Goal: Transaction & Acquisition: Purchase product/service

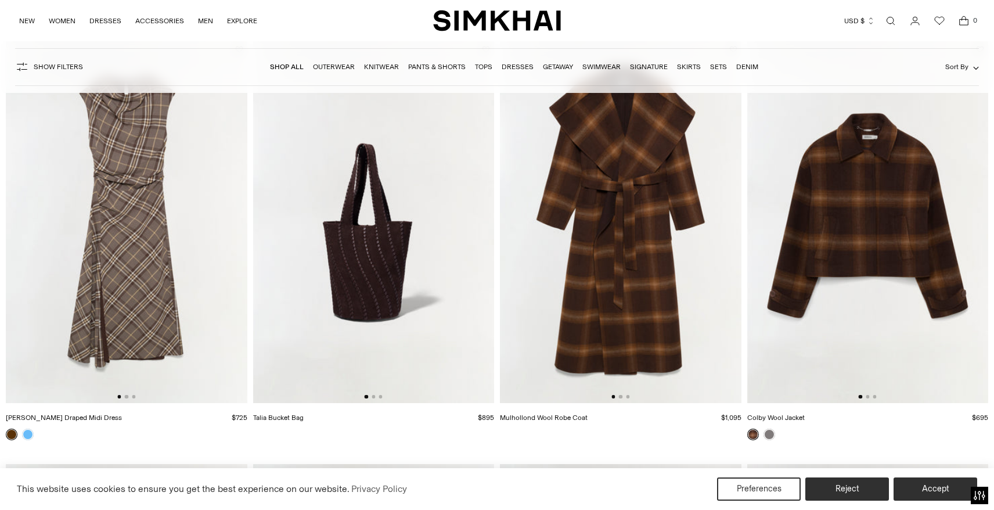
scroll to position [129, 0]
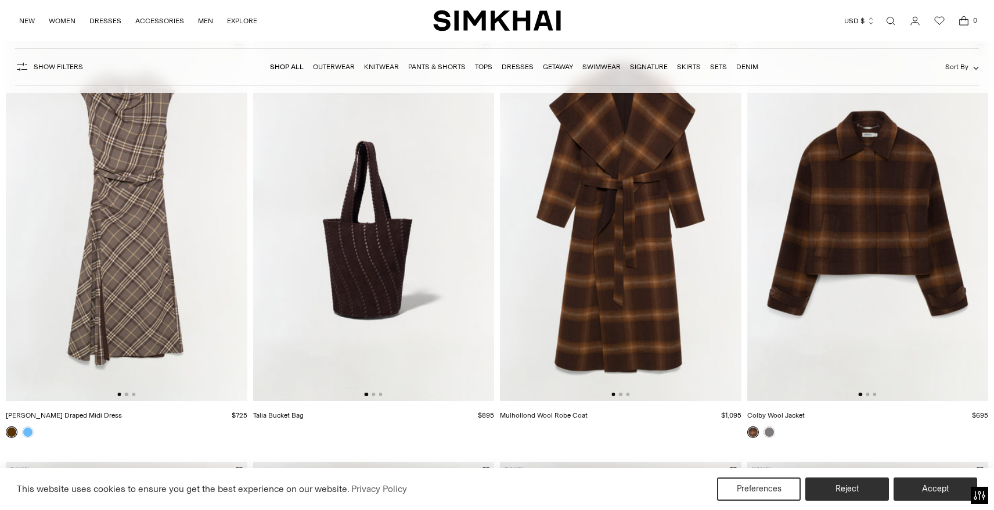
click at [140, 280] on img at bounding box center [127, 220] width 242 height 362
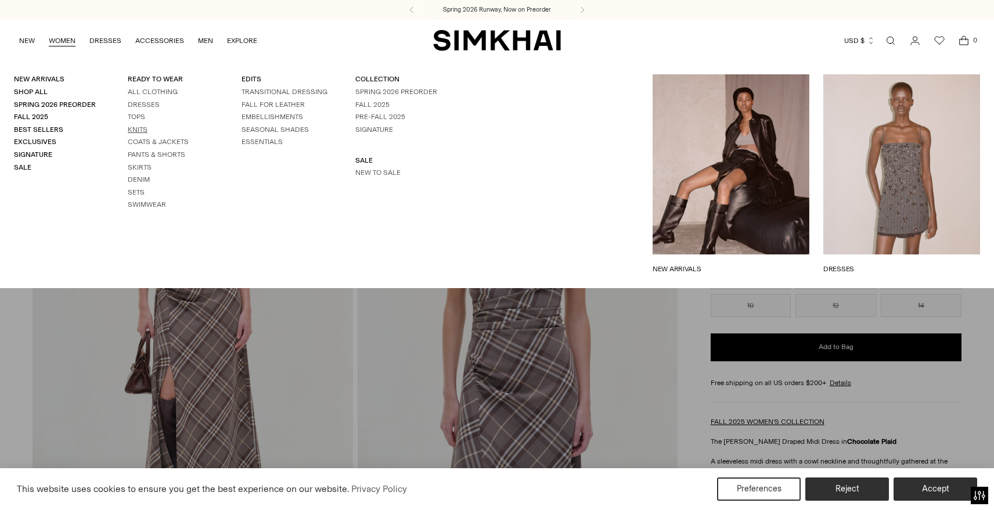
click at [142, 127] on link "Knits" at bounding box center [138, 129] width 20 height 8
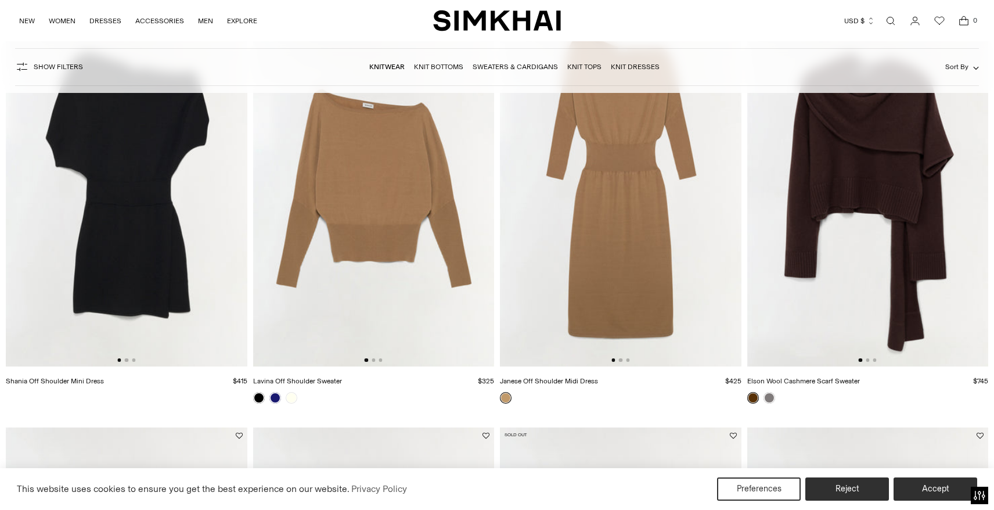
scroll to position [167, 0]
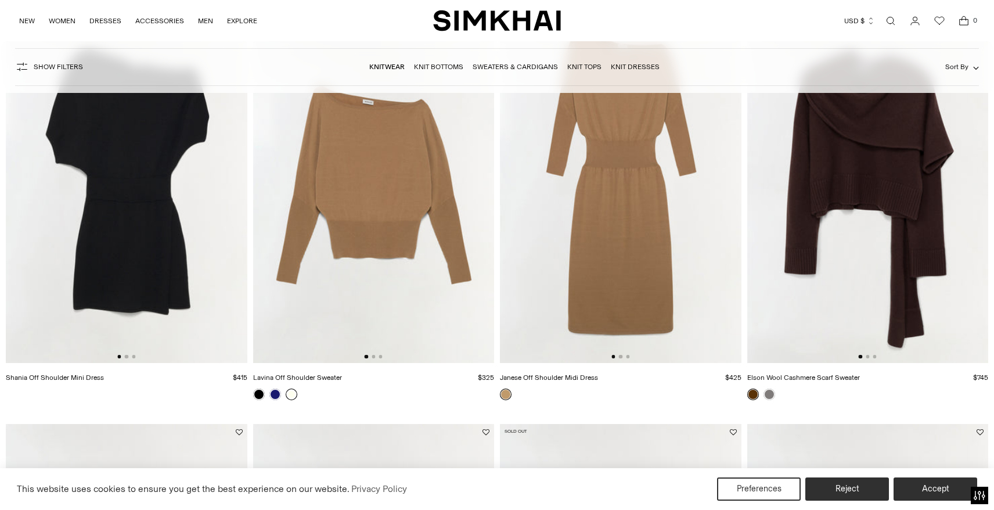
click at [290, 397] on link at bounding box center [292, 395] width 12 height 12
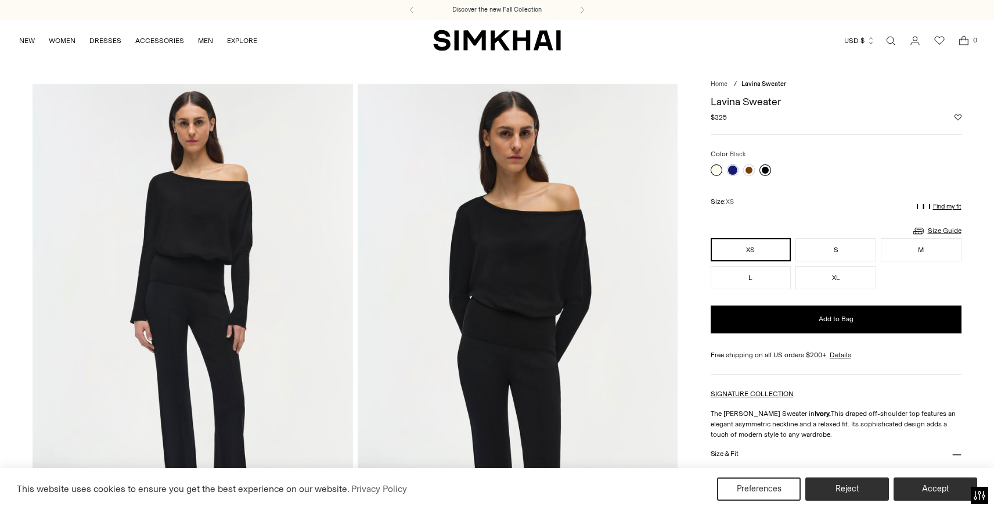
click at [767, 167] on link at bounding box center [766, 170] width 12 height 12
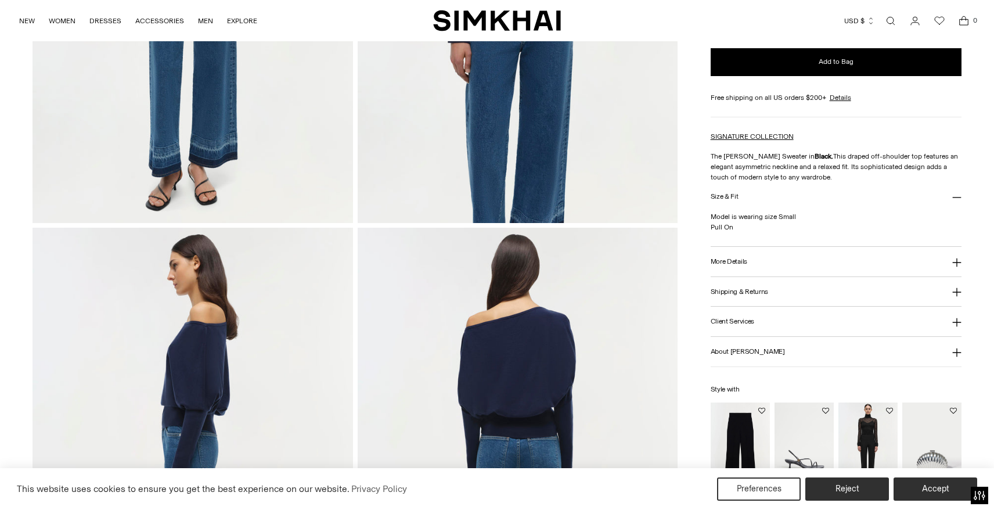
scroll to position [349, 0]
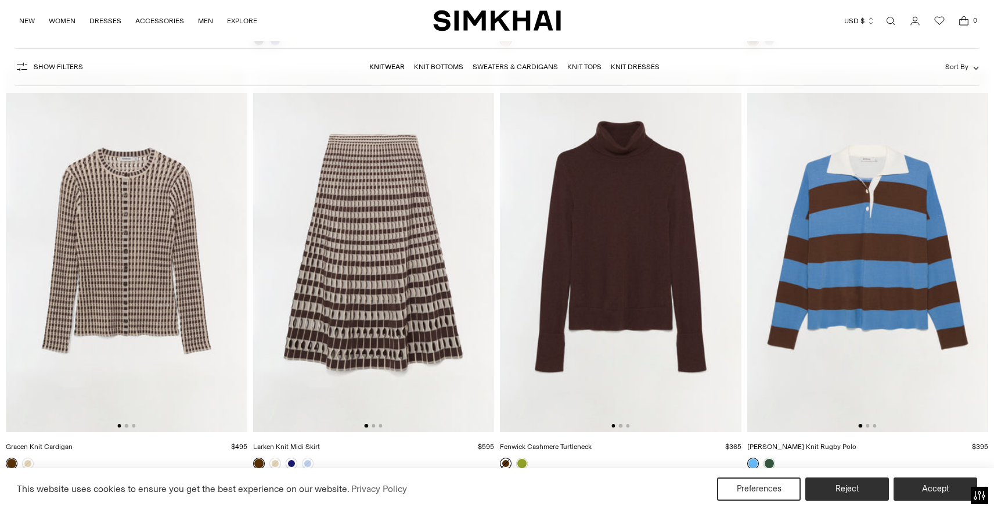
scroll to position [526, 0]
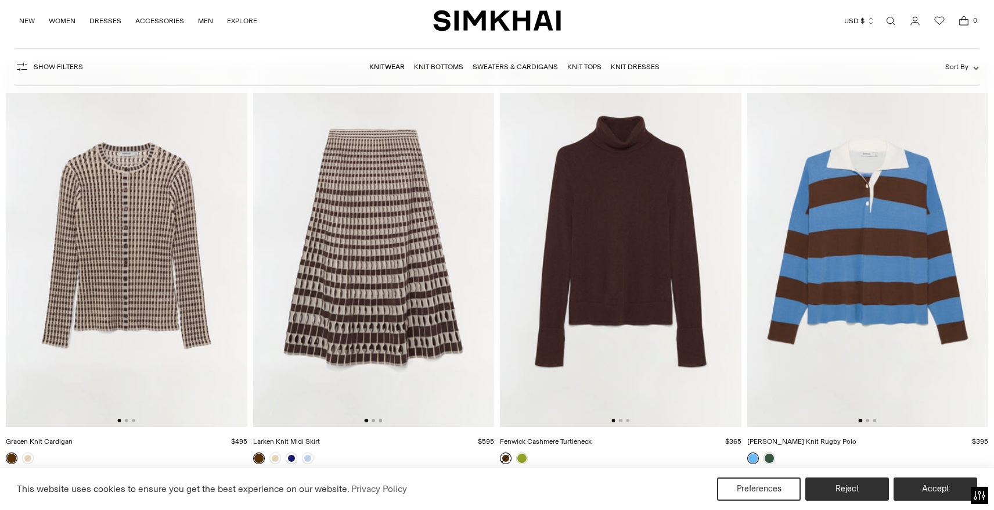
click at [163, 296] on img at bounding box center [127, 246] width 242 height 362
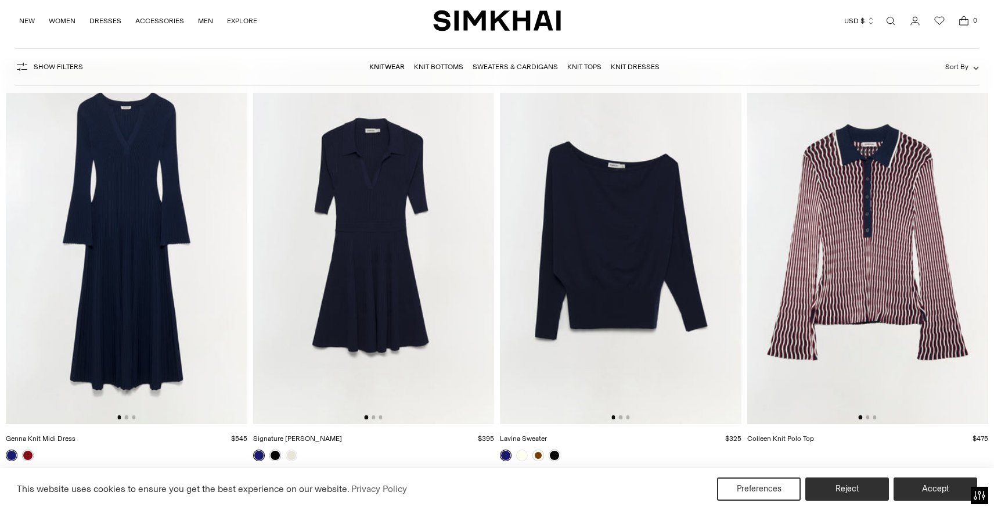
scroll to position [2653, 0]
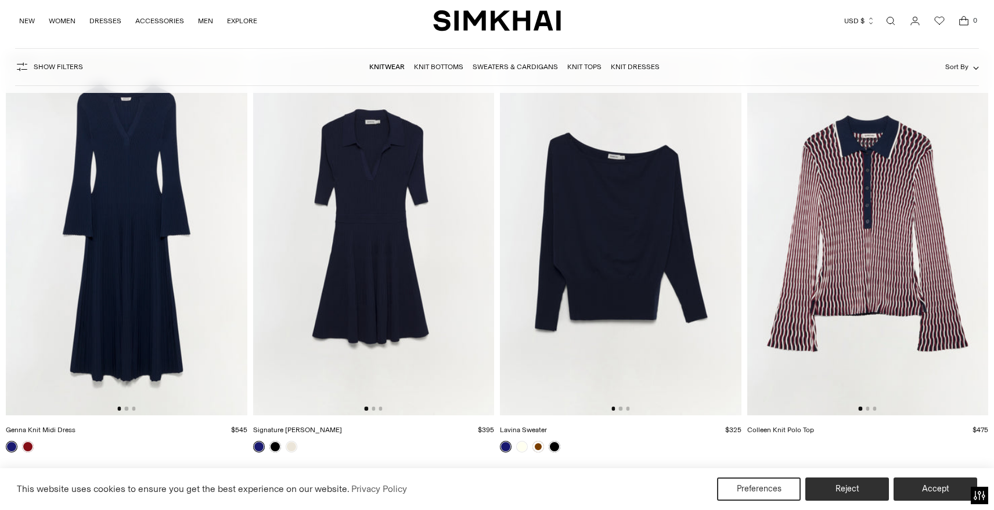
click at [894, 243] on img at bounding box center [869, 234] width 242 height 362
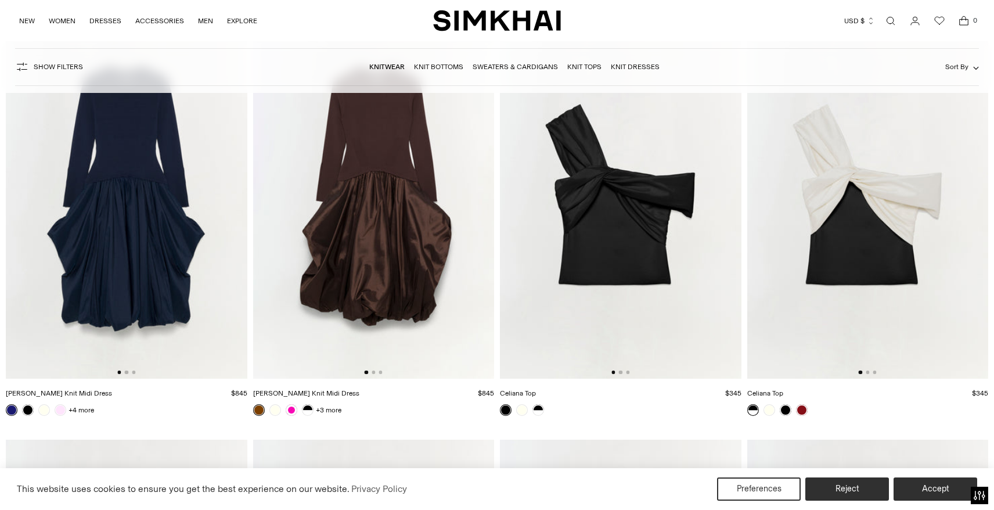
scroll to position [6915, 0]
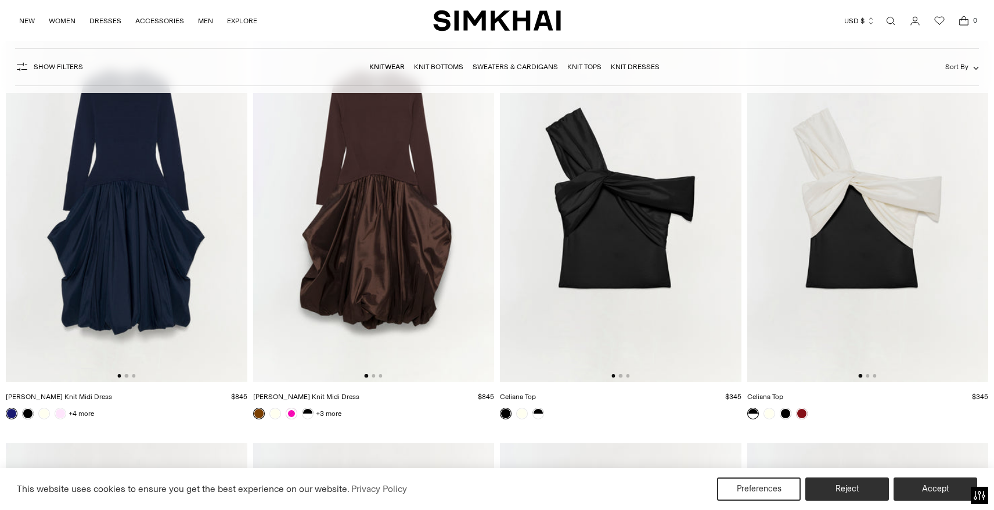
click at [605, 256] on img at bounding box center [621, 201] width 242 height 362
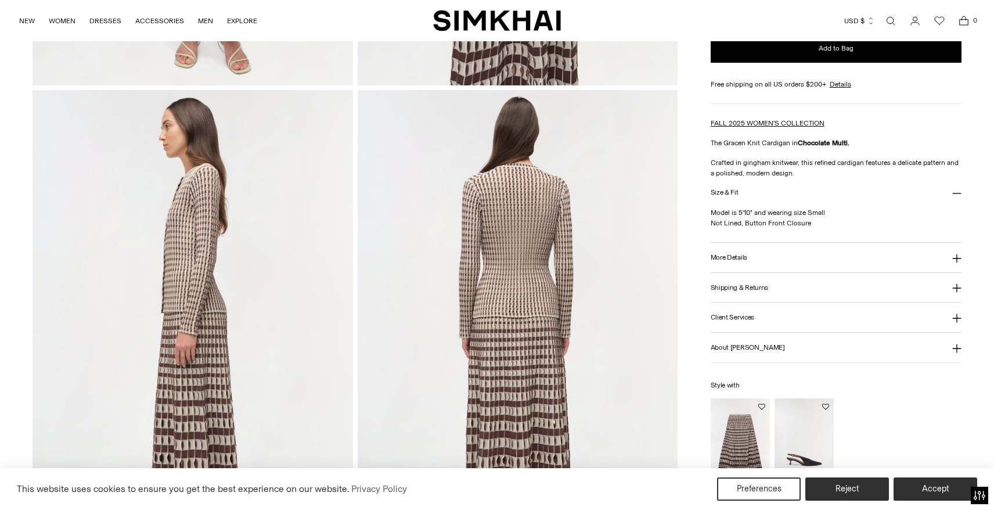
scroll to position [481, 0]
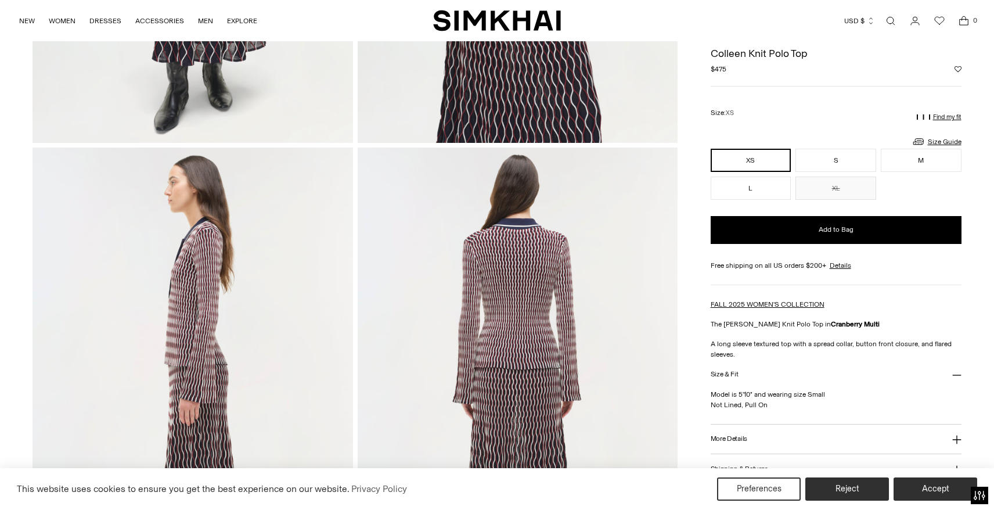
scroll to position [256, 0]
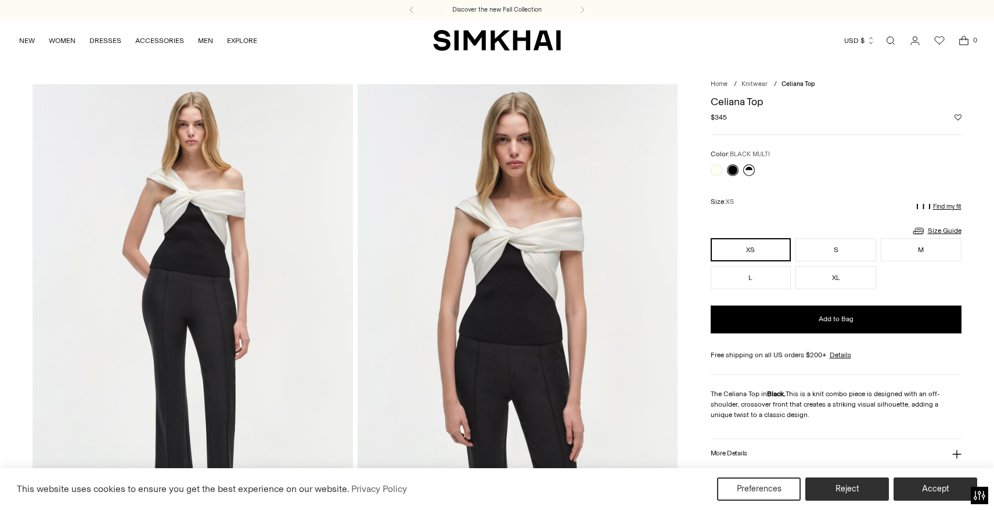
click at [750, 170] on link at bounding box center [749, 170] width 12 height 12
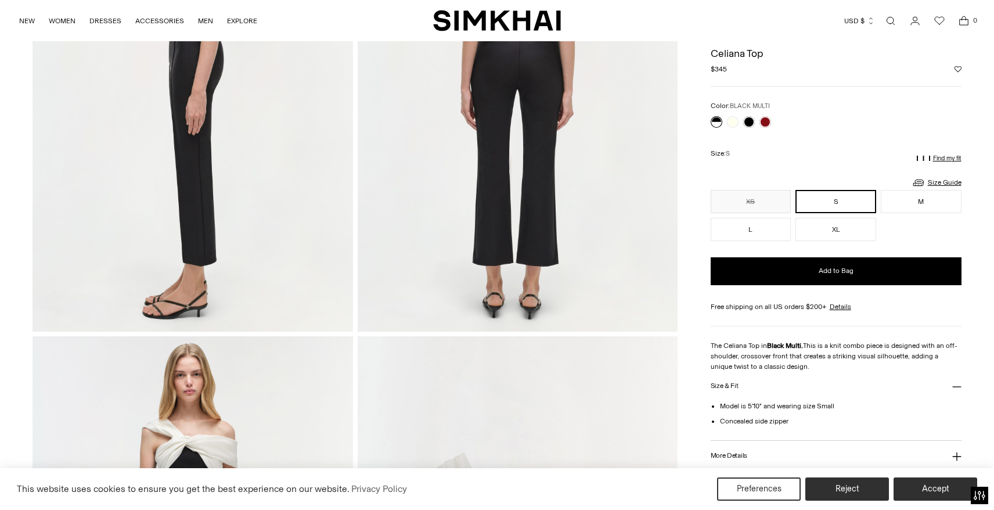
scroll to position [524, 0]
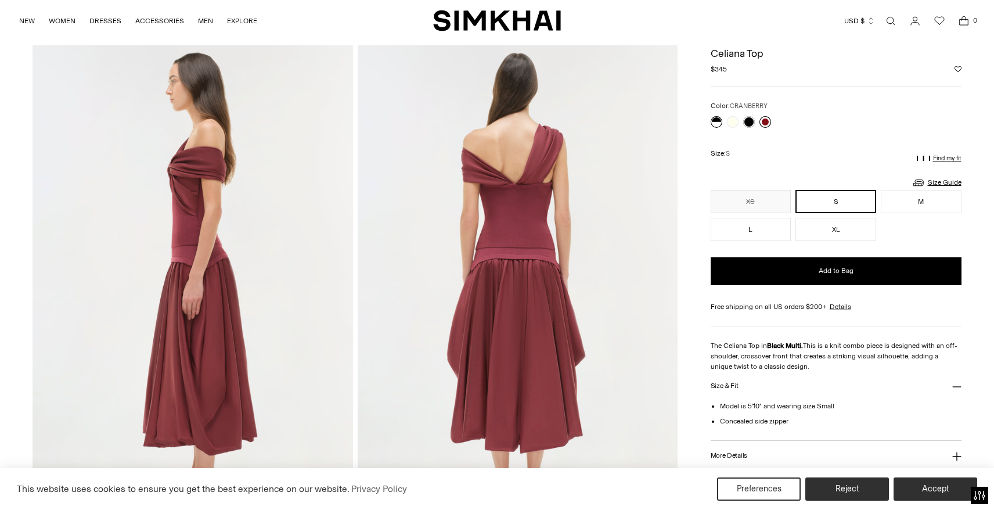
click at [764, 120] on link at bounding box center [766, 122] width 12 height 12
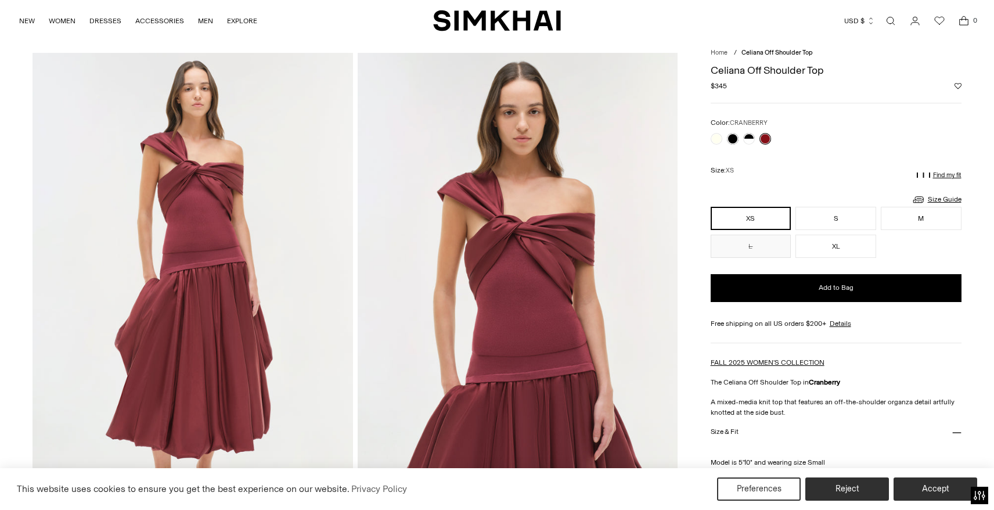
scroll to position [33, 0]
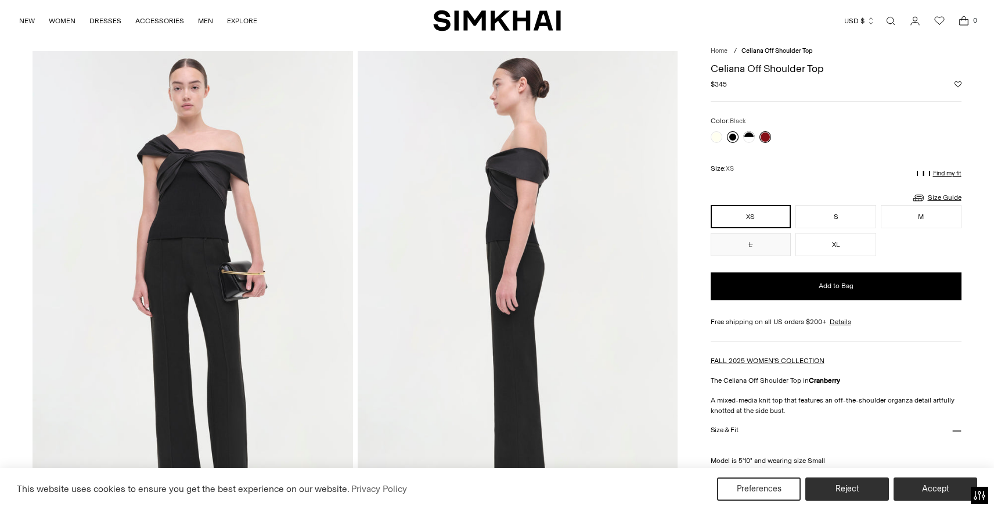
click at [732, 133] on link at bounding box center [733, 137] width 12 height 12
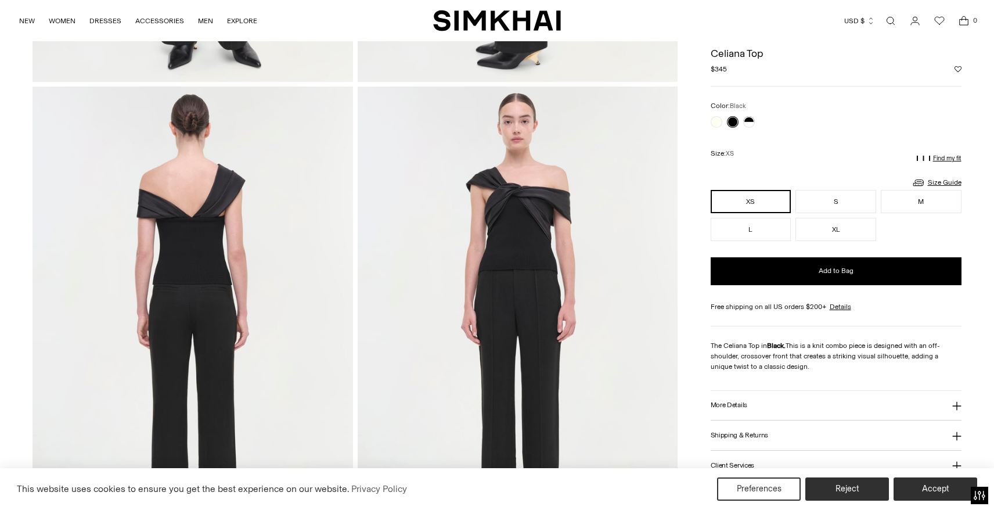
scroll to position [432, 0]
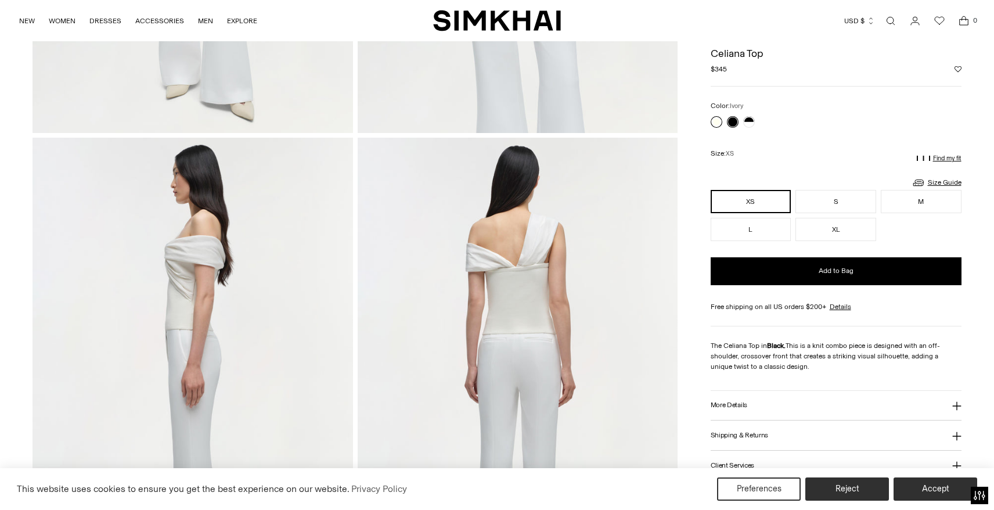
click at [718, 119] on link at bounding box center [717, 122] width 12 height 12
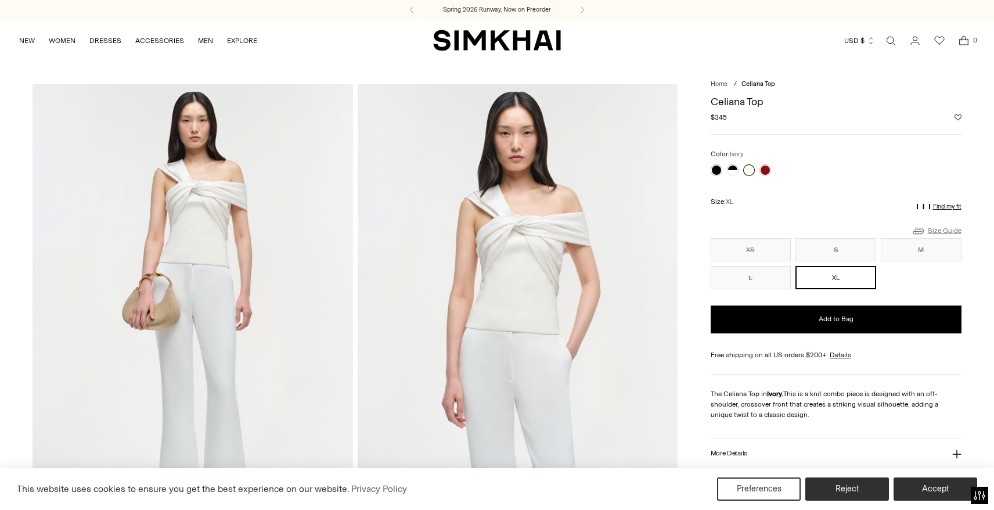
click at [952, 228] on link "Size Guide" at bounding box center [937, 231] width 50 height 15
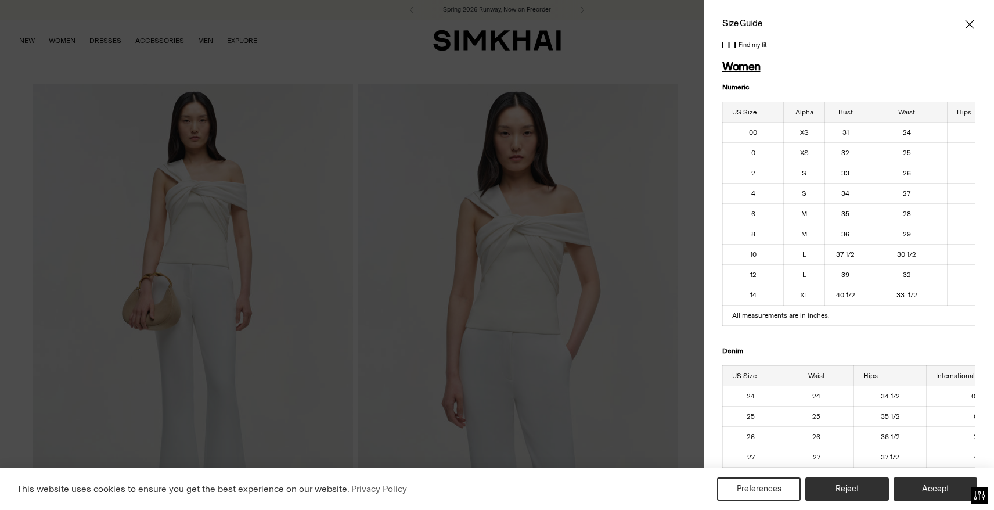
click at [972, 23] on icon "Close" at bounding box center [969, 24] width 9 height 9
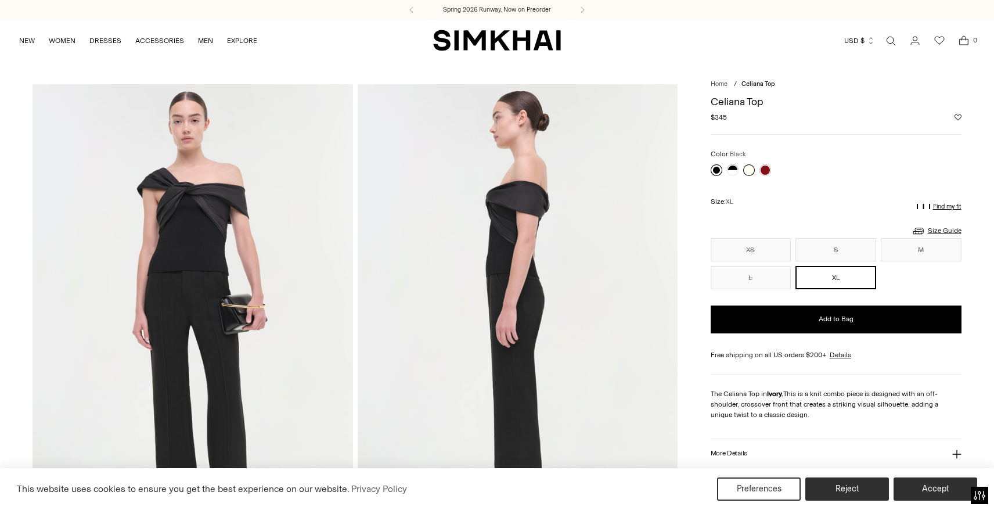
click at [714, 168] on link at bounding box center [717, 170] width 12 height 12
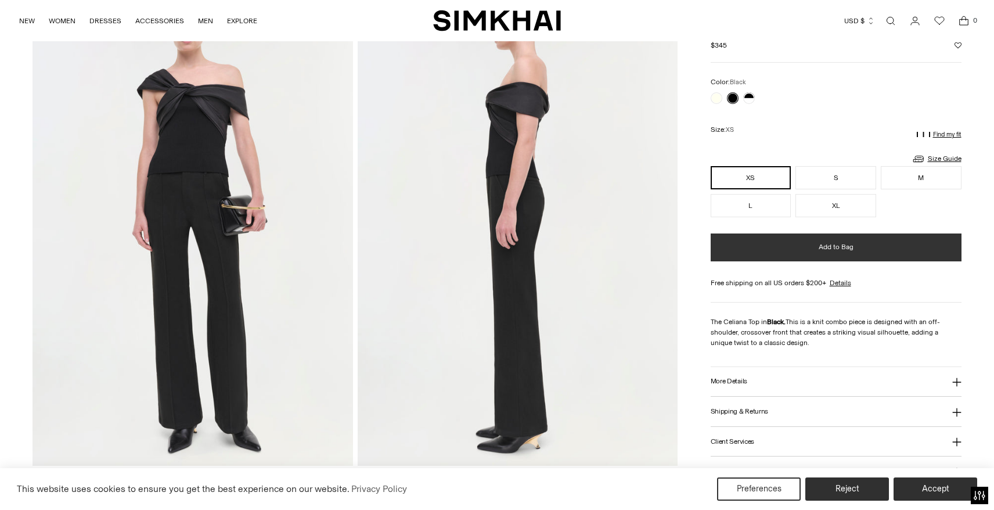
scroll to position [101, 0]
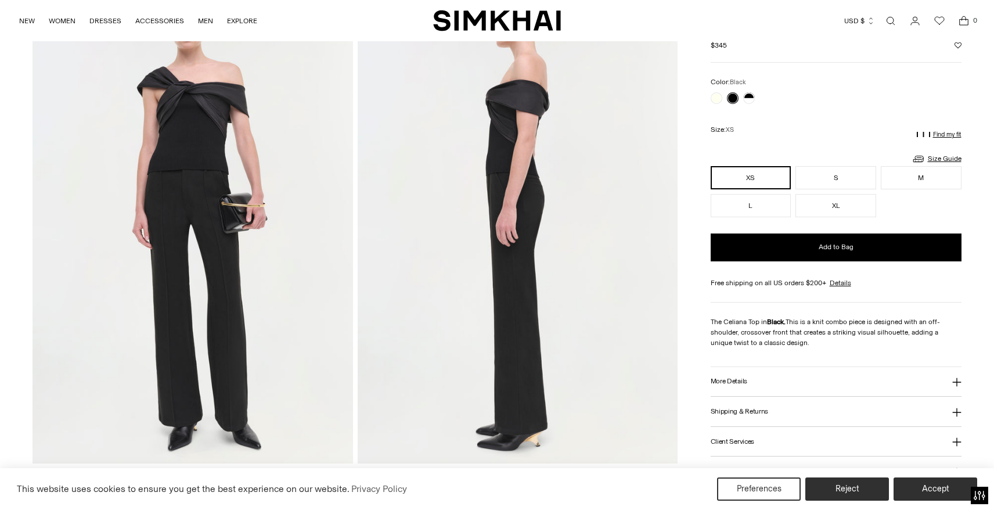
click at [957, 379] on icon at bounding box center [957, 382] width 9 height 9
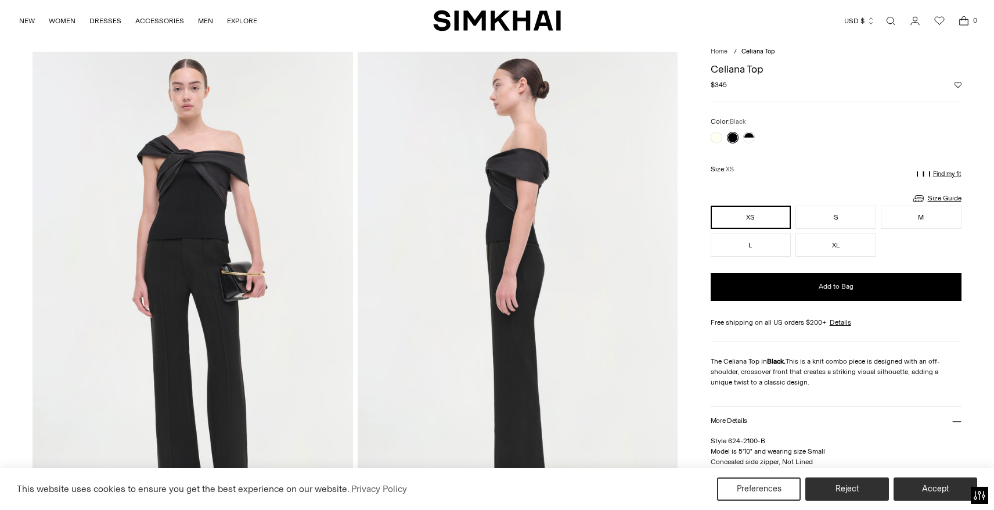
scroll to position [26, 0]
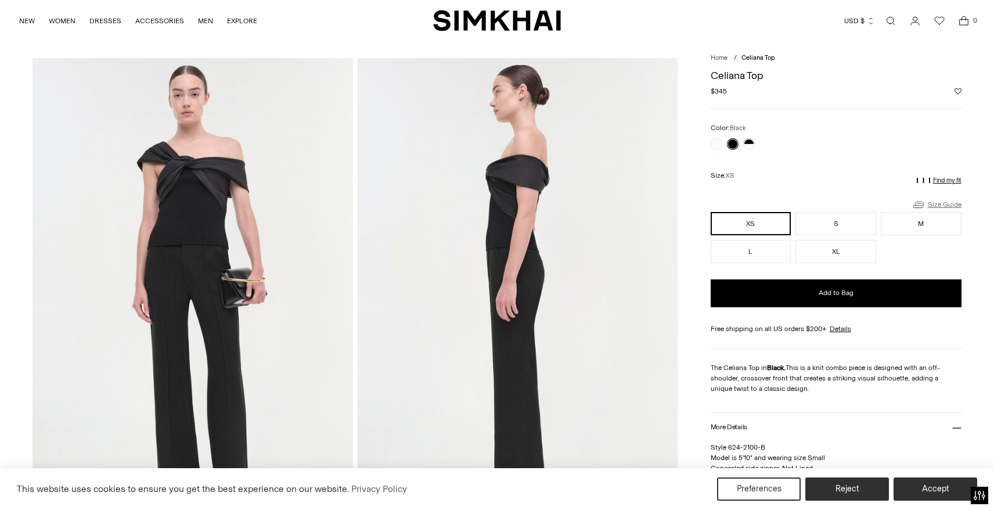
click at [941, 202] on link "Size Guide" at bounding box center [937, 204] width 50 height 15
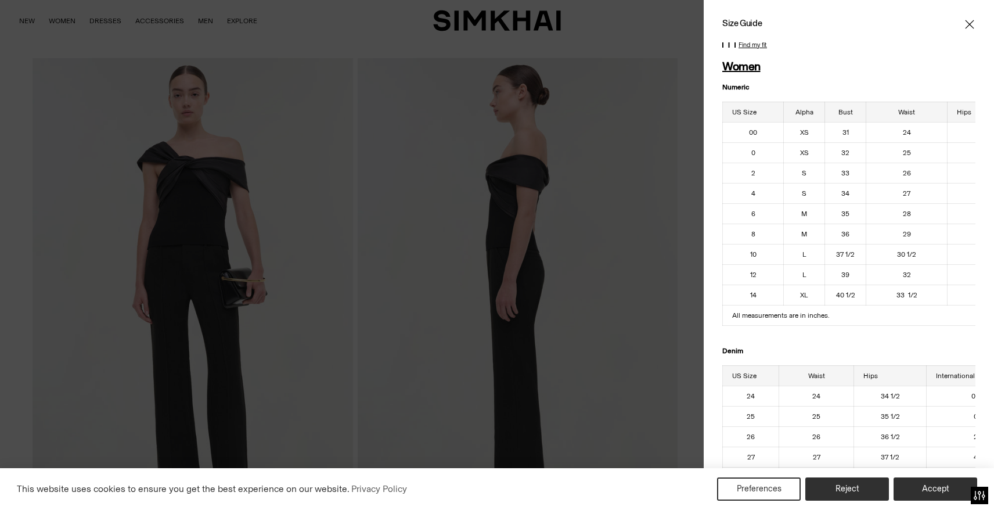
click at [967, 23] on icon "Close" at bounding box center [969, 25] width 9 height 12
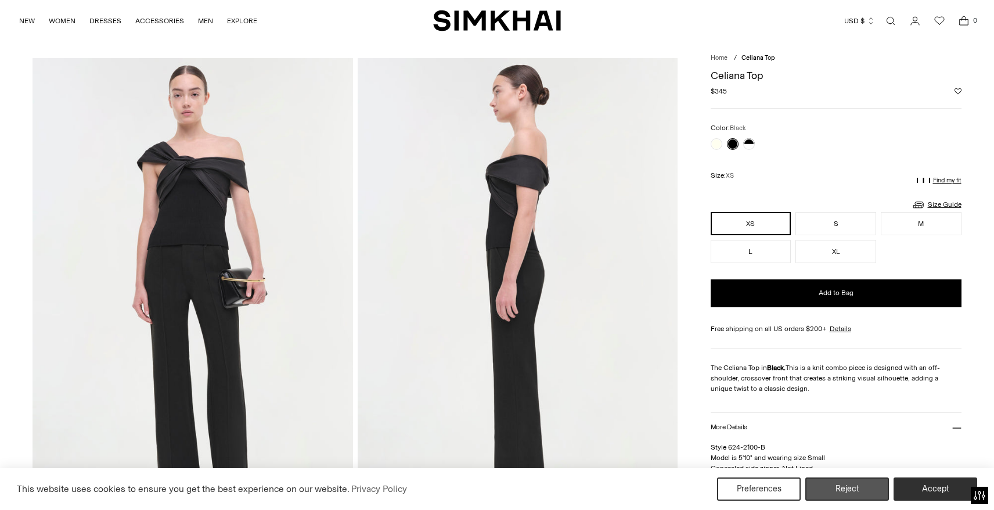
click at [850, 483] on button "Reject" at bounding box center [848, 488] width 84 height 23
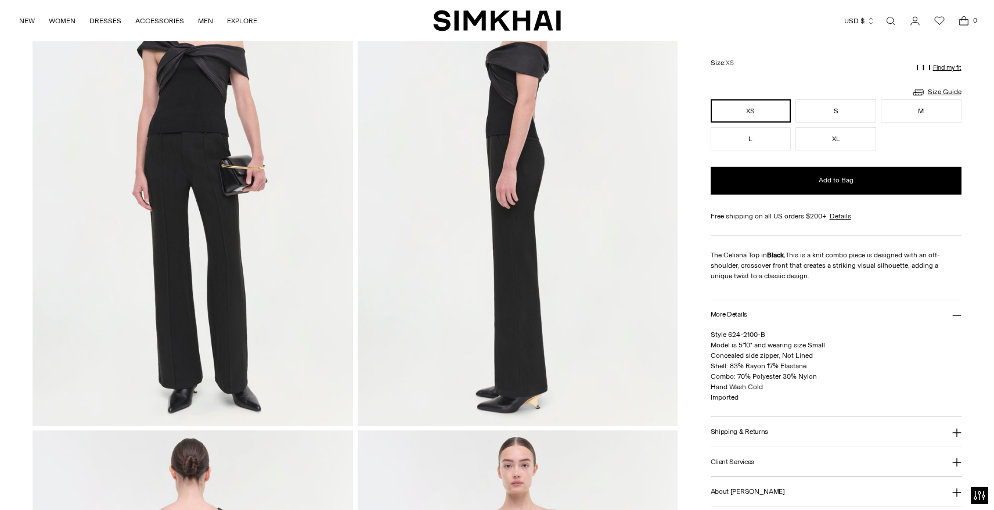
scroll to position [141, 0]
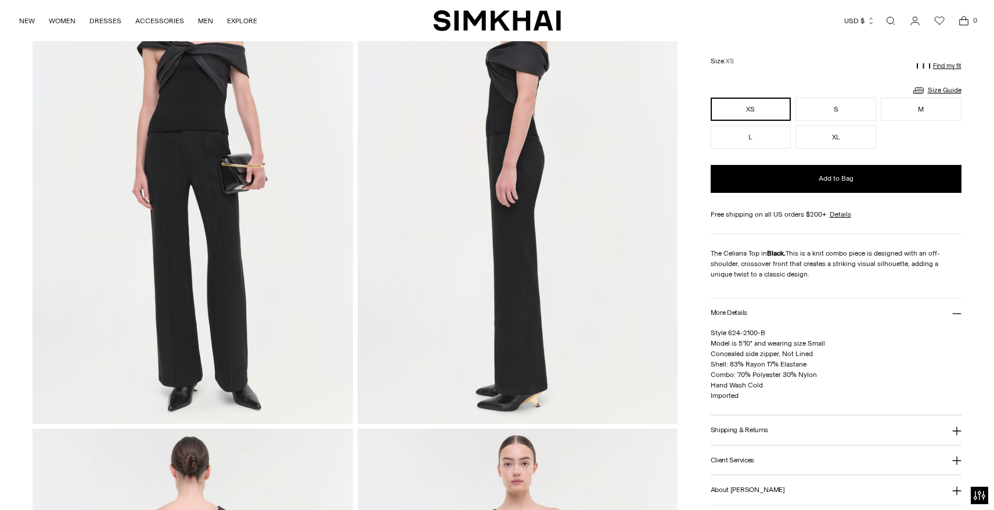
click at [865, 427] on button "Shipping & Returns" at bounding box center [836, 430] width 251 height 30
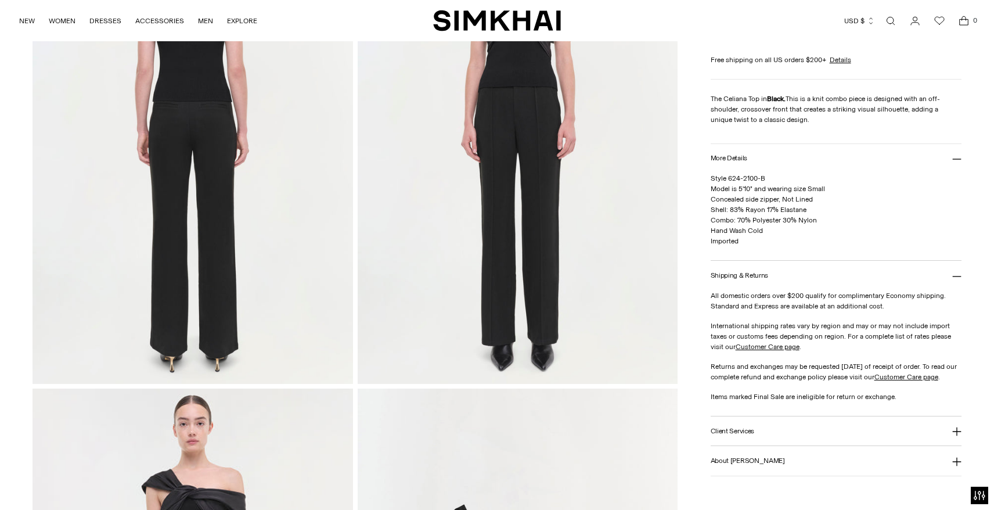
scroll to position [667, 0]
click at [866, 465] on button "About [PERSON_NAME]" at bounding box center [836, 461] width 251 height 30
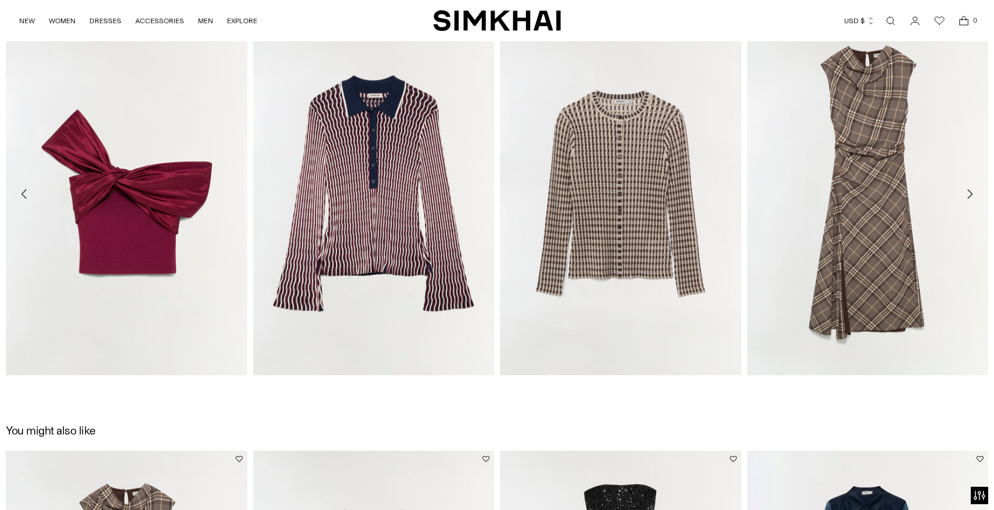
scroll to position [1598, 0]
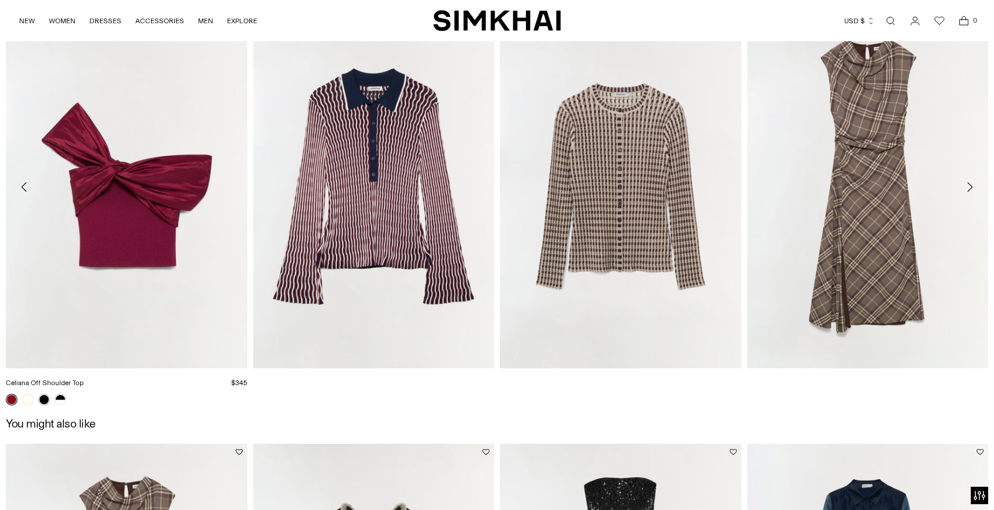
click at [84, 379] on link "Celiana Off Shoulder Top" at bounding box center [45, 383] width 78 height 8
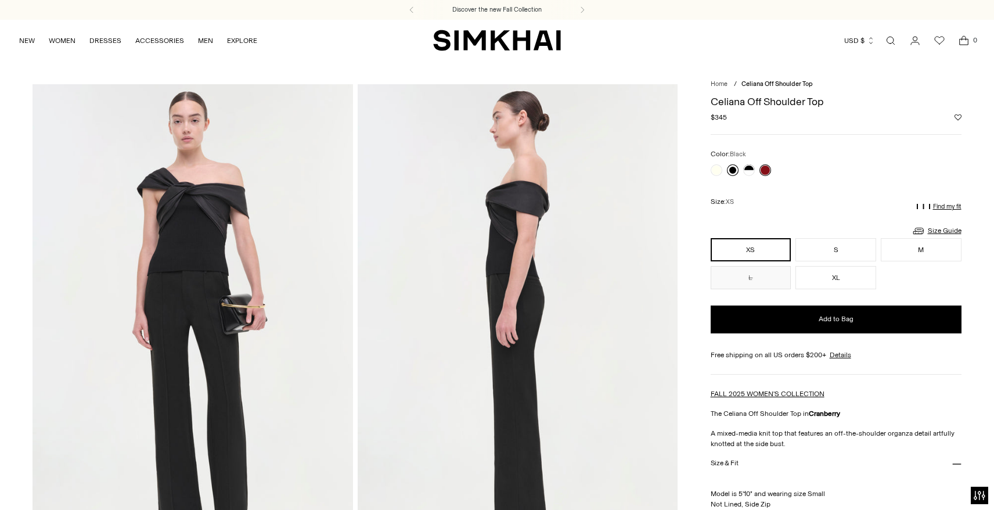
click at [733, 167] on link at bounding box center [733, 170] width 12 height 12
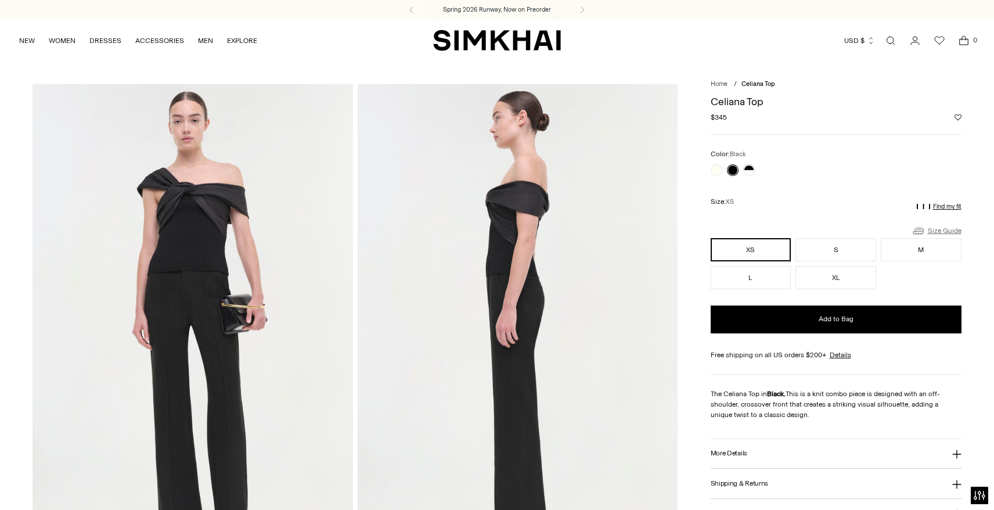
click at [960, 231] on link "Size Guide" at bounding box center [937, 231] width 50 height 15
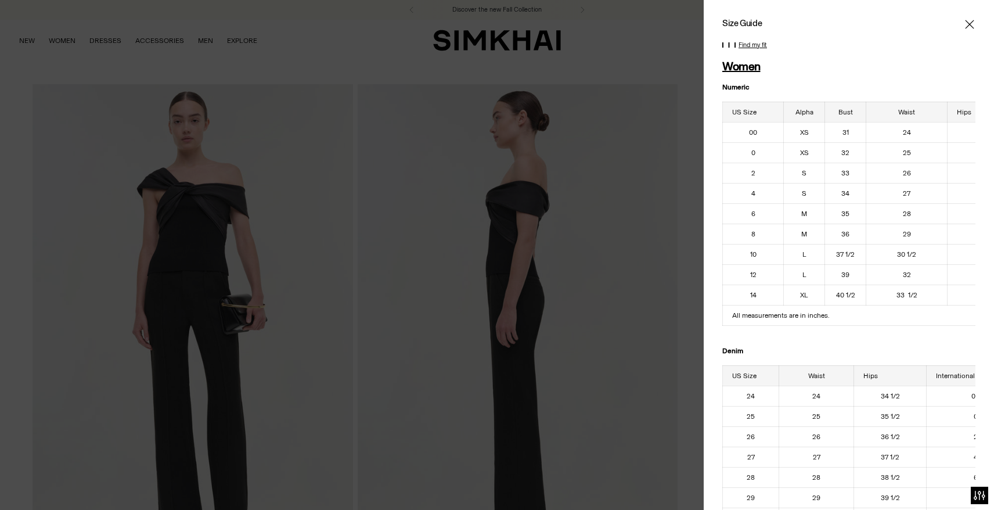
click at [971, 23] on icon "Close" at bounding box center [969, 24] width 9 height 9
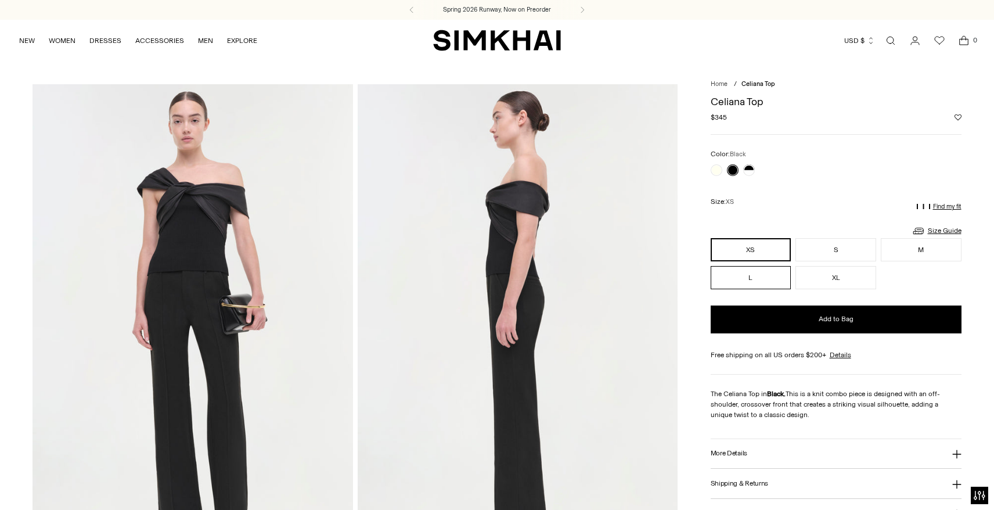
click at [753, 281] on button "L" at bounding box center [751, 277] width 81 height 23
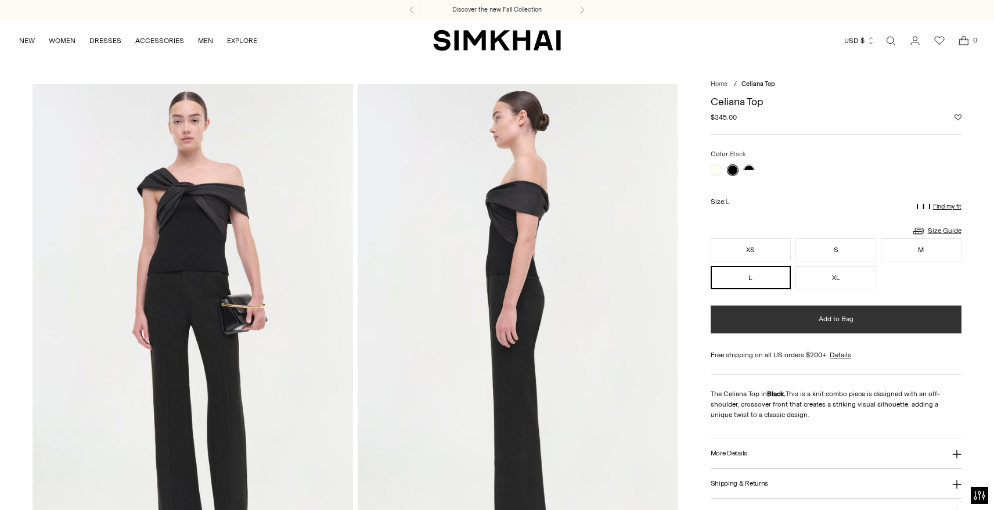
click at [779, 322] on button "Add to Bag" at bounding box center [836, 320] width 251 height 28
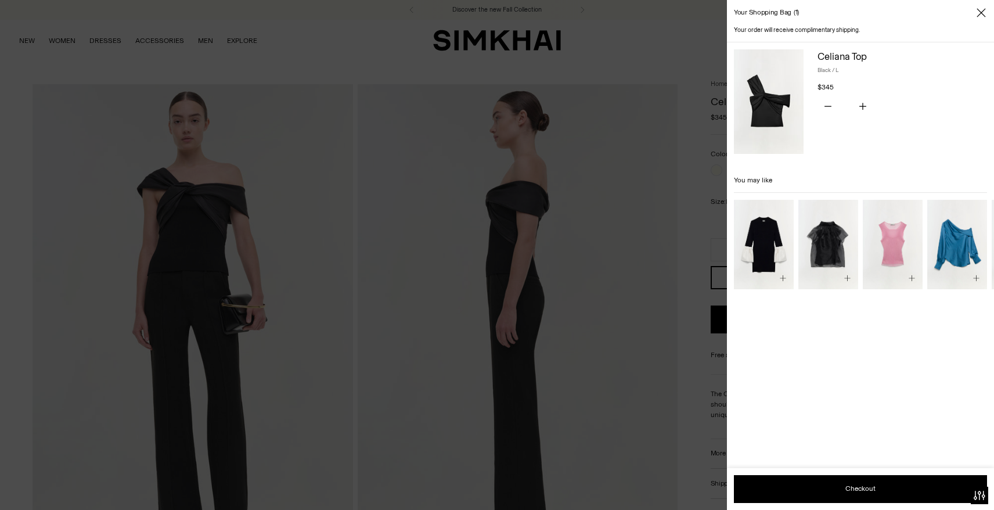
click at [643, 174] on div at bounding box center [497, 255] width 994 height 510
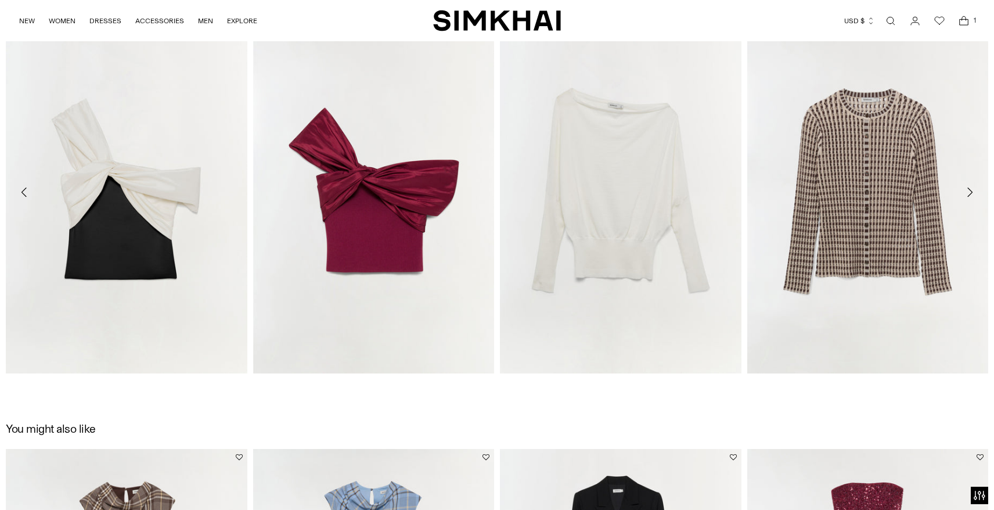
scroll to position [1561, 0]
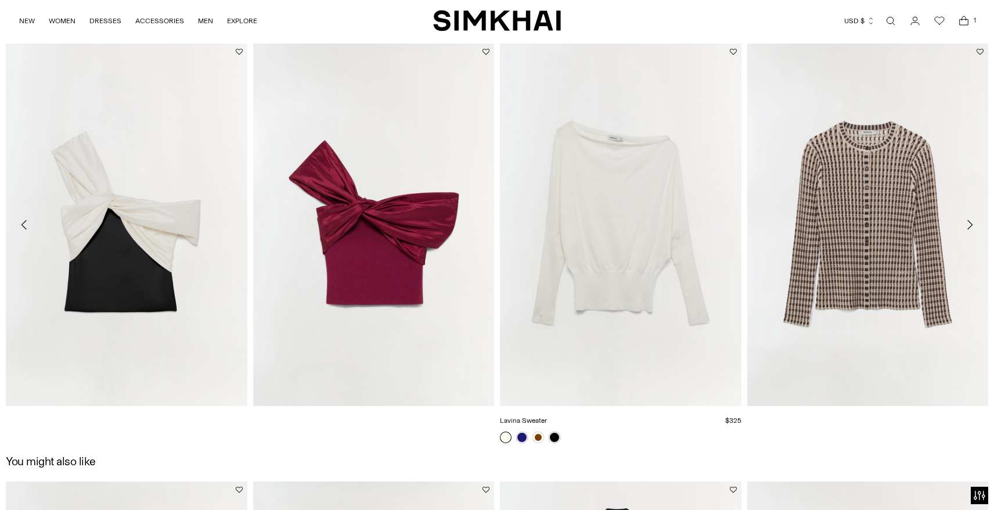
click at [547, 416] on link "Lavina Sweater" at bounding box center [523, 420] width 47 height 8
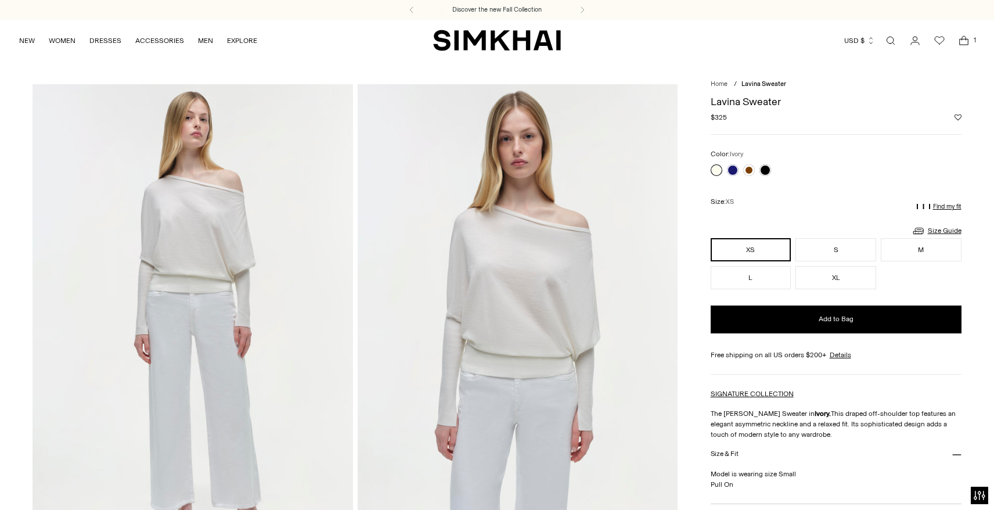
click at [536, 284] on img at bounding box center [518, 324] width 320 height 480
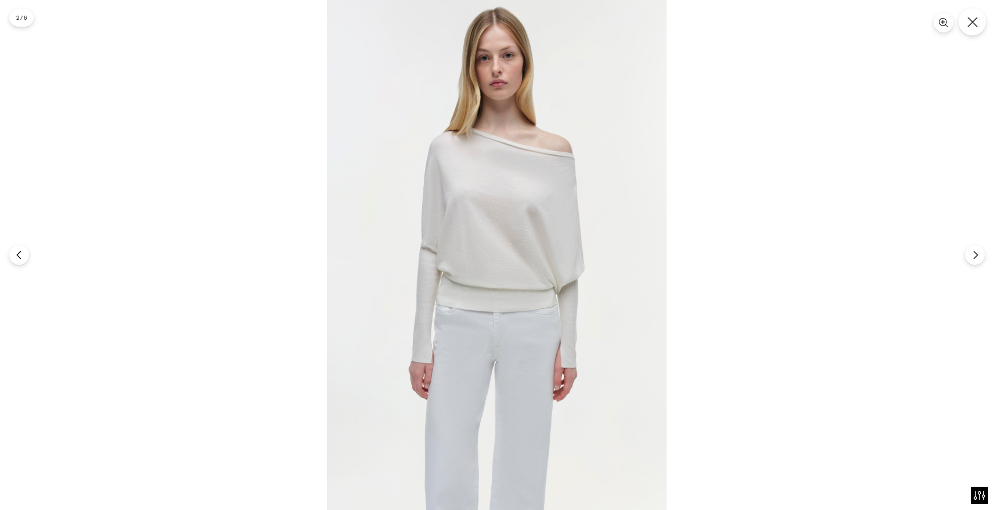
click at [971, 23] on icon "Close" at bounding box center [973, 22] width 10 height 10
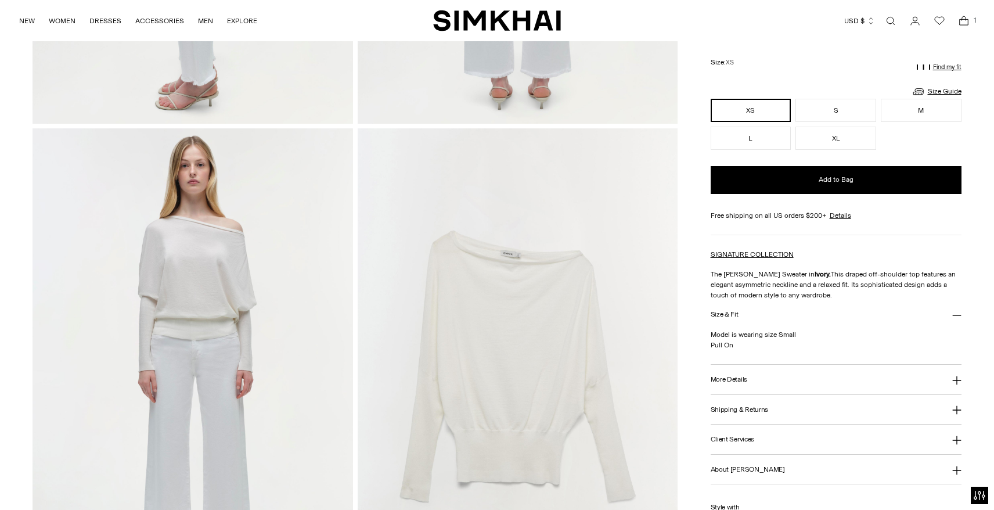
scroll to position [853, 0]
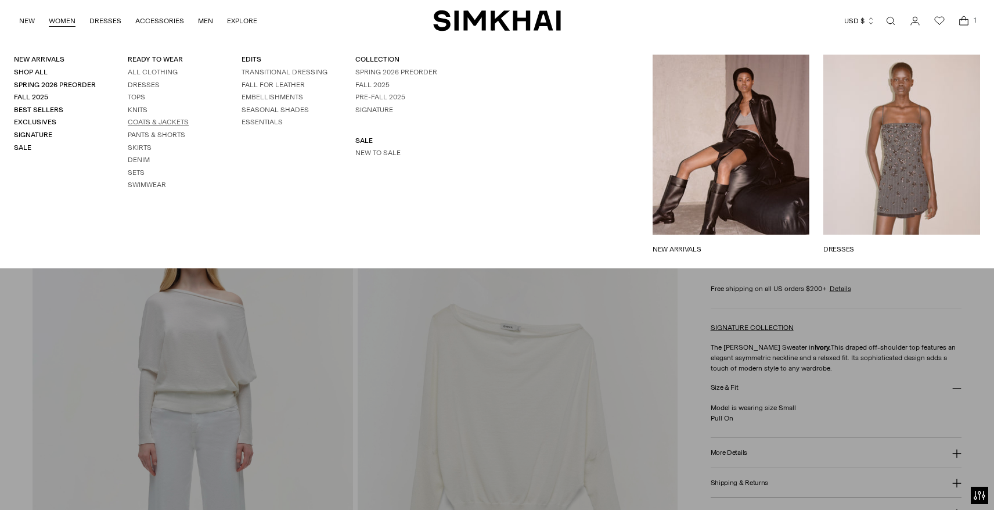
click at [132, 121] on link "Coats & Jackets" at bounding box center [158, 122] width 61 height 8
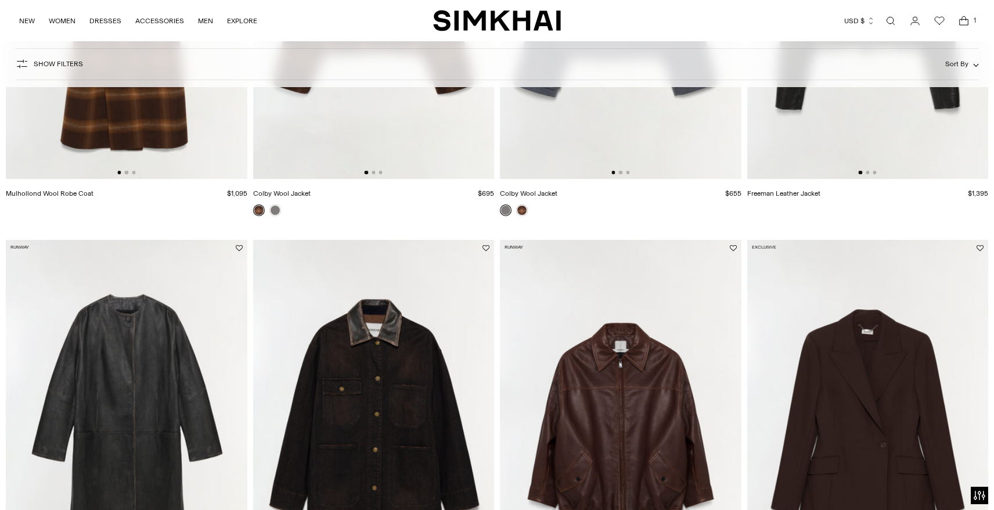
scroll to position [286, 0]
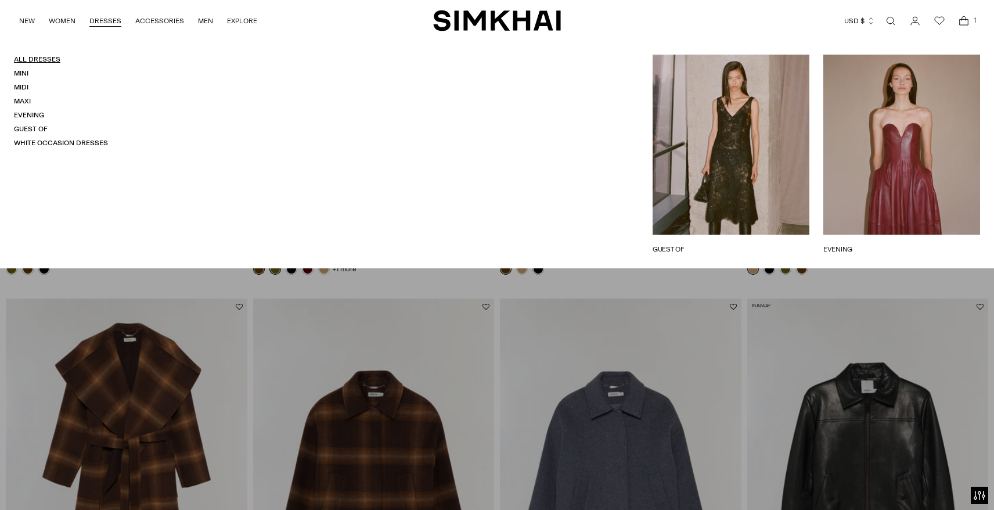
click at [53, 61] on link "All Dresses" at bounding box center [37, 59] width 46 height 8
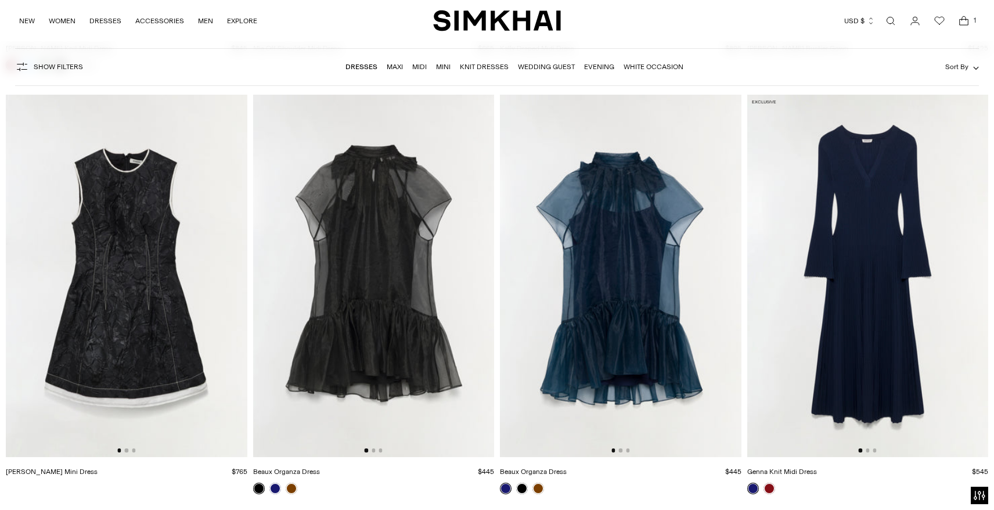
scroll to position [2612, 0]
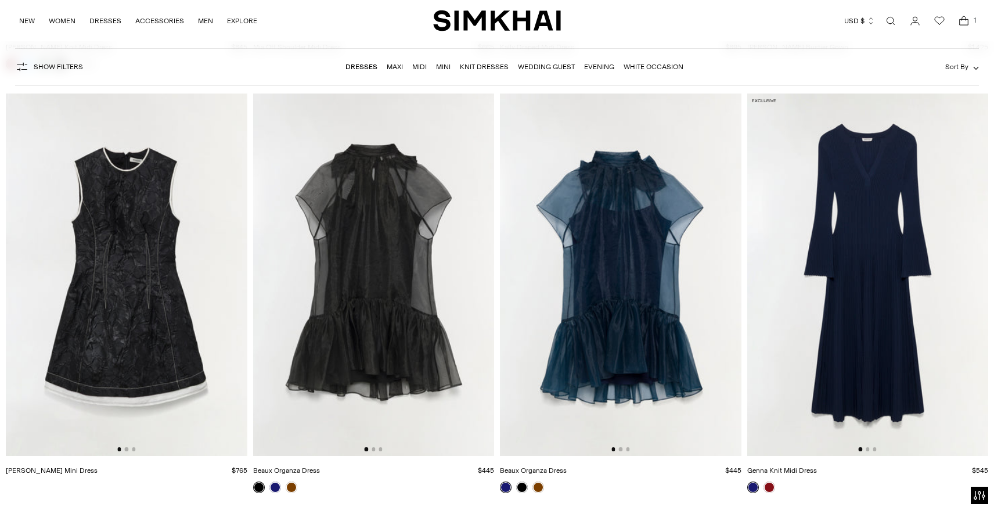
click at [615, 229] on img at bounding box center [621, 275] width 242 height 362
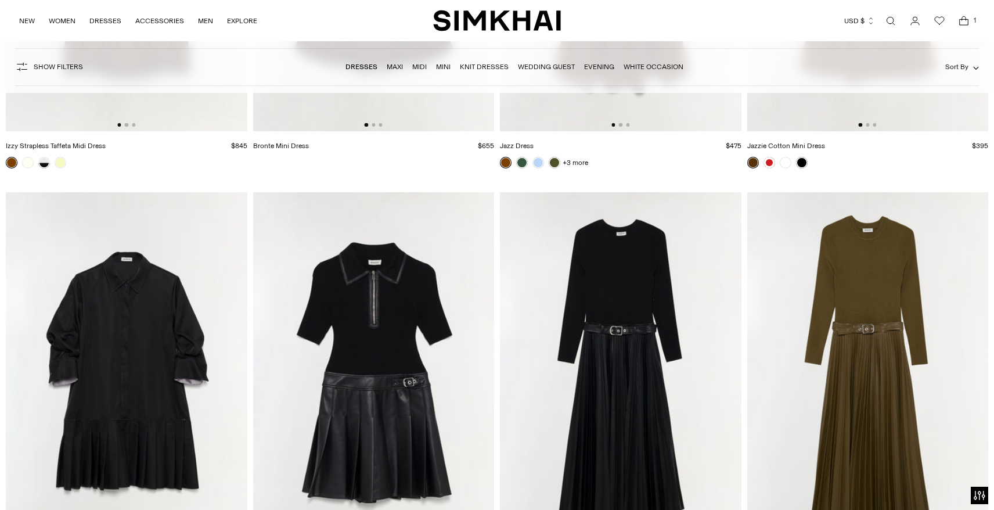
scroll to position [4279, 0]
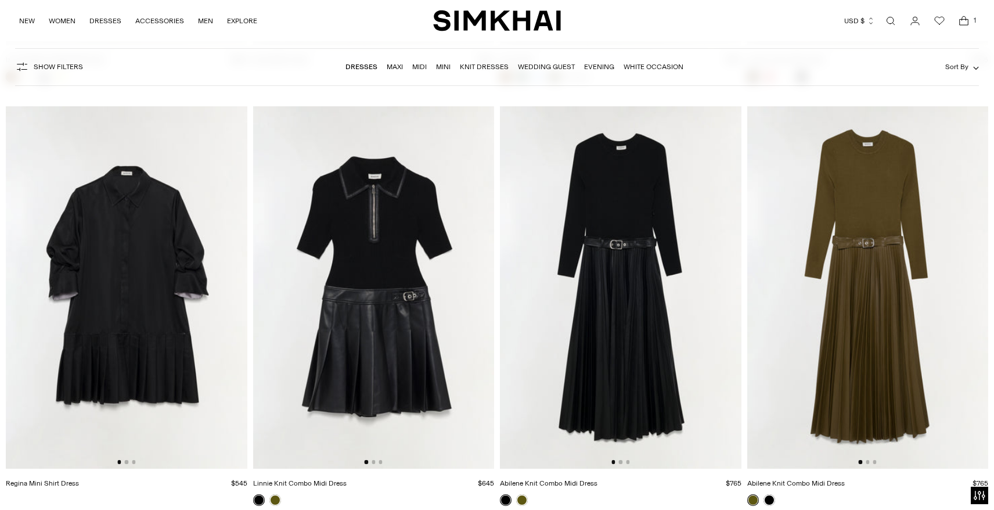
click at [610, 310] on img at bounding box center [621, 287] width 242 height 362
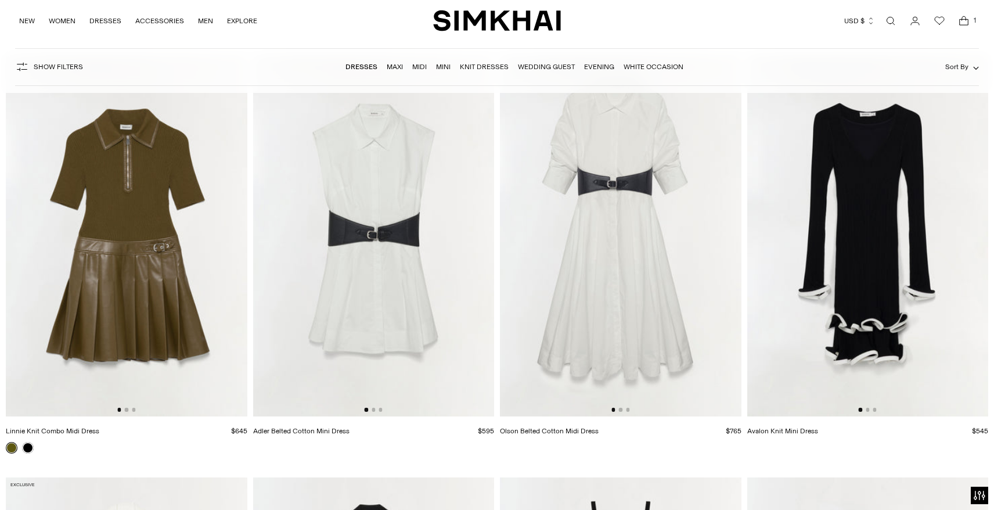
scroll to position [4756, 0]
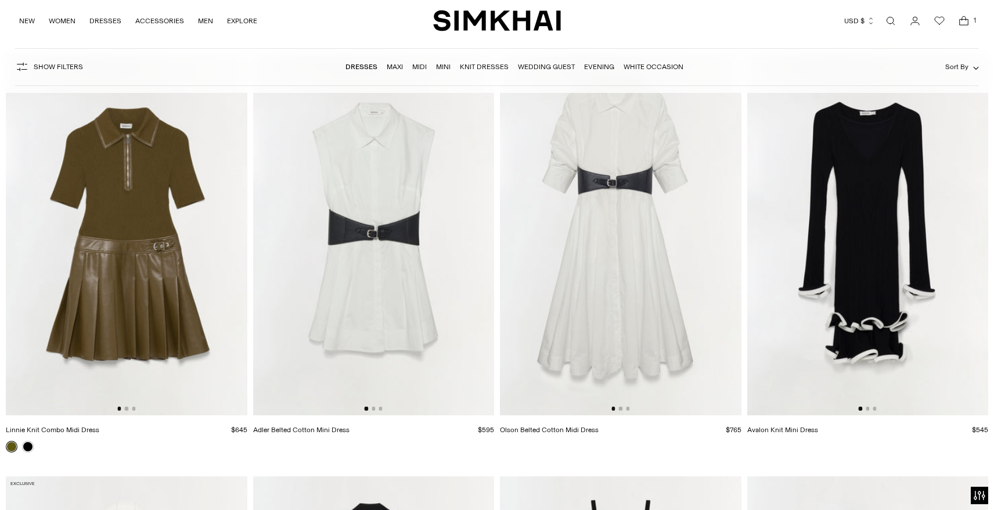
click at [409, 263] on img at bounding box center [374, 234] width 242 height 362
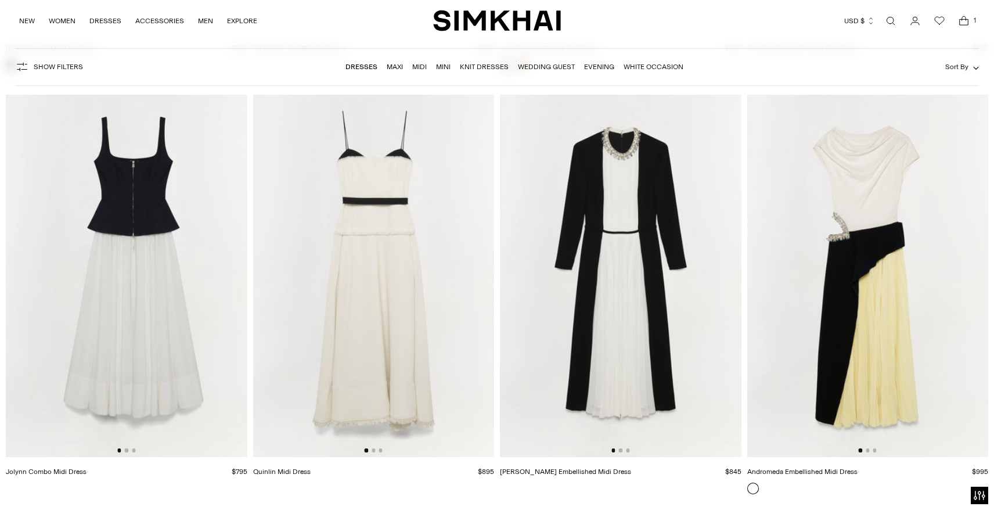
scroll to position [5989, 0]
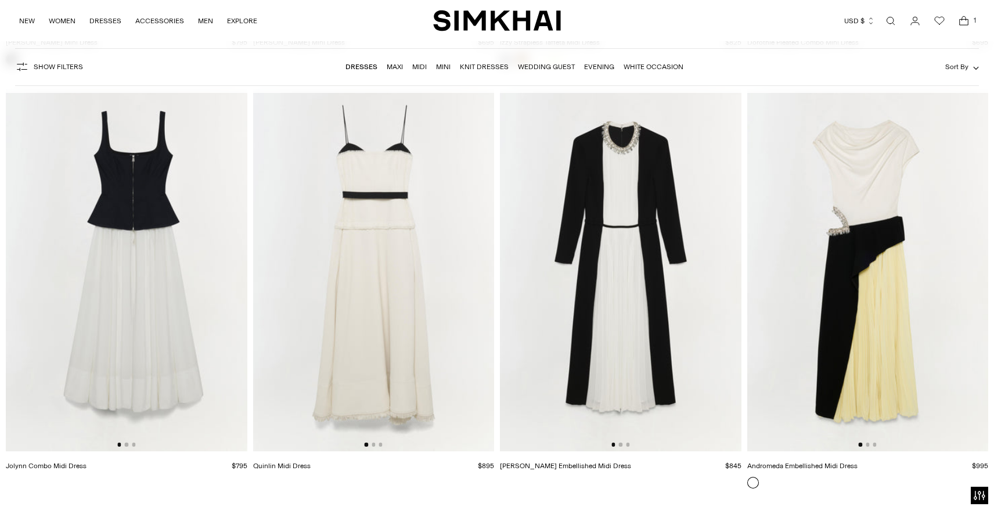
click at [394, 200] on img at bounding box center [374, 270] width 242 height 362
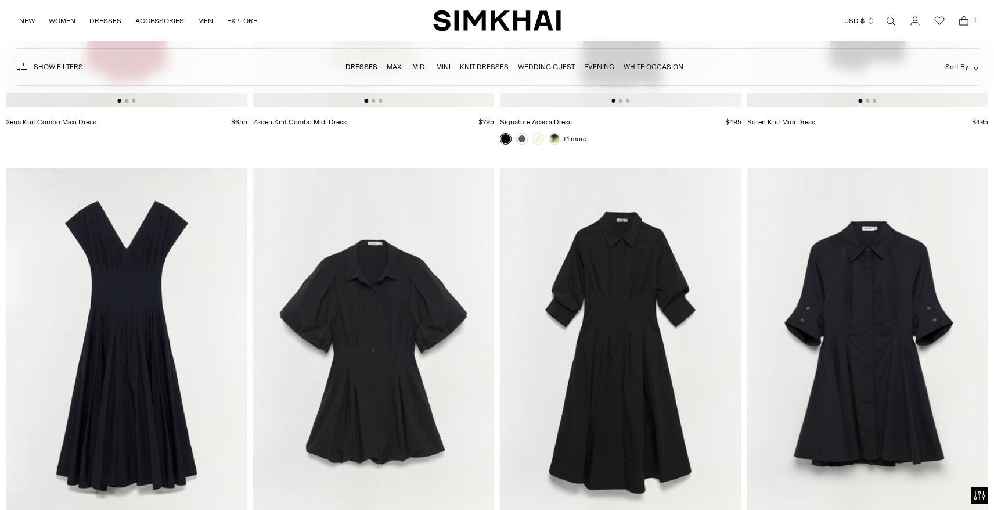
scroll to position [9753, 0]
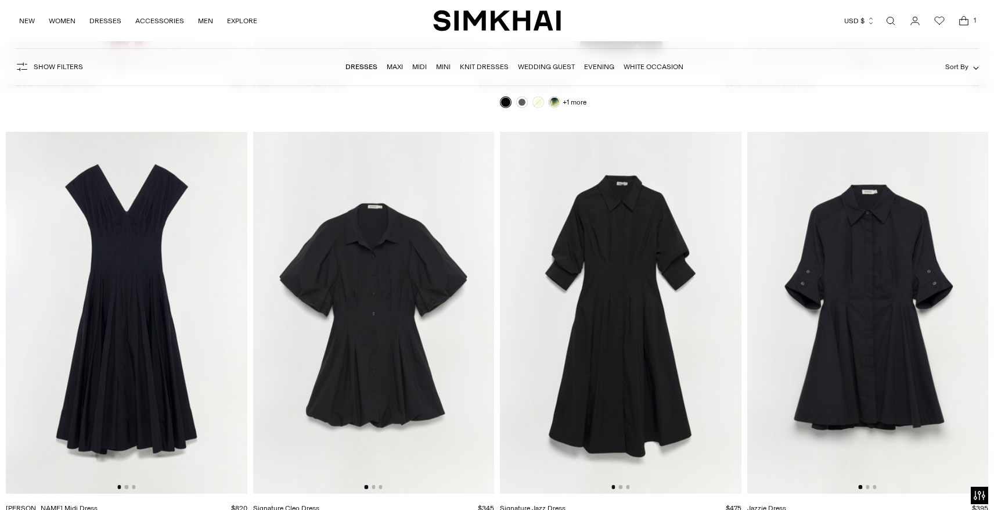
click at [865, 365] on img at bounding box center [869, 313] width 242 height 362
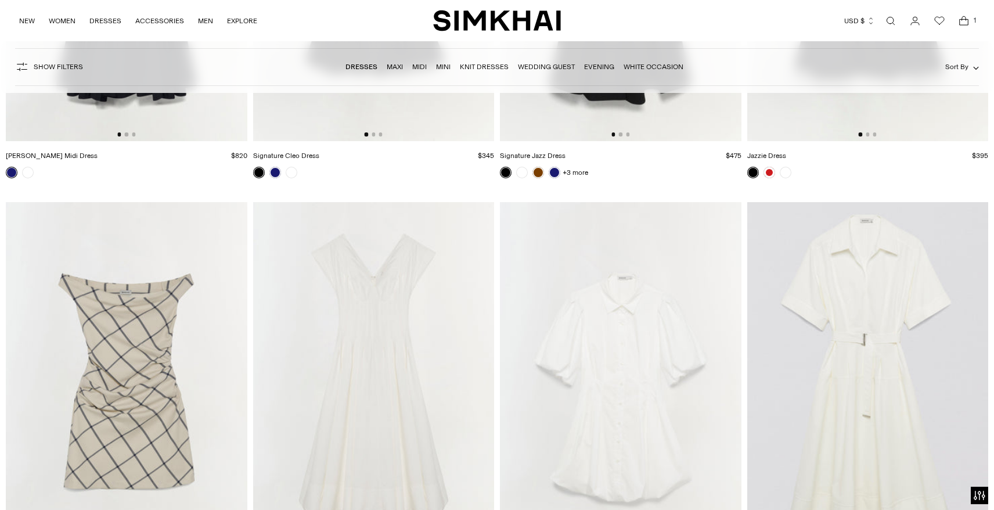
scroll to position [10152, 0]
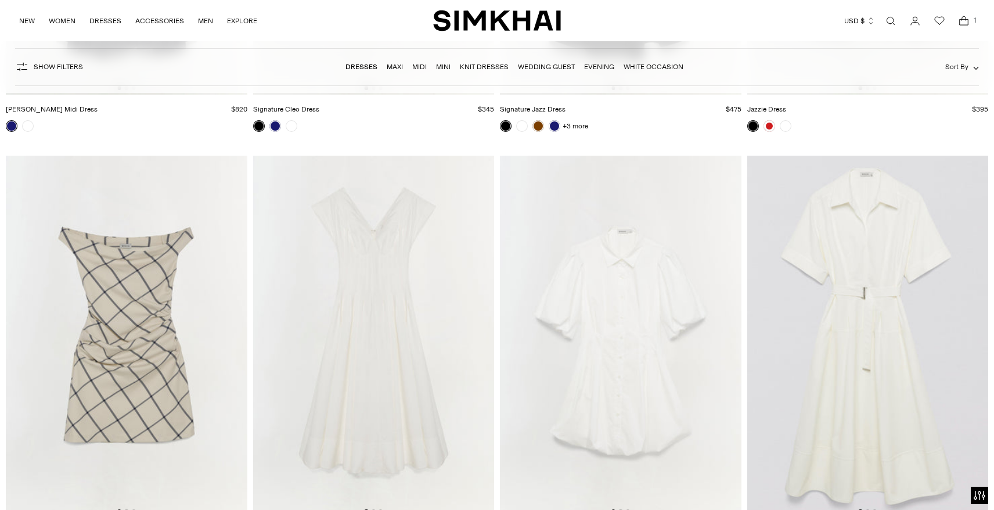
click at [132, 350] on img at bounding box center [127, 337] width 242 height 362
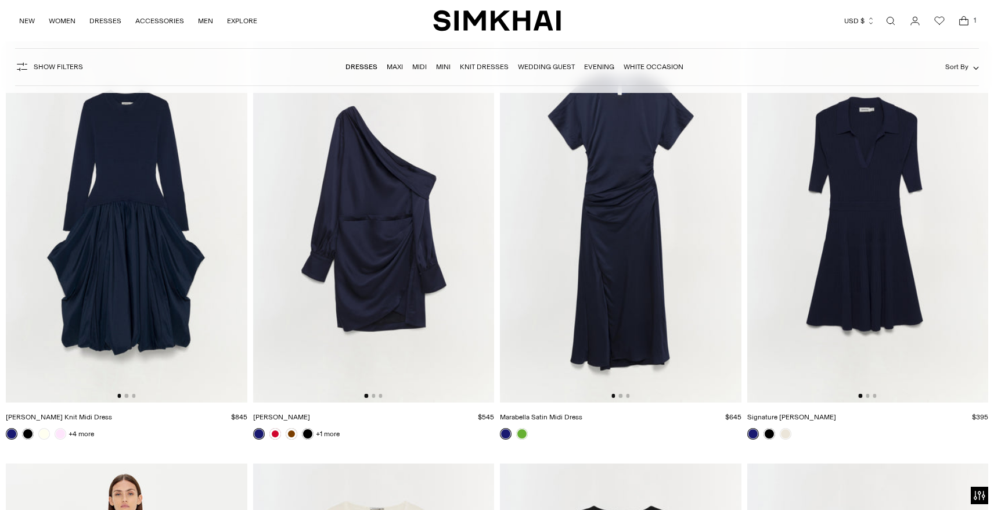
scroll to position [13229, 0]
click at [402, 246] on img at bounding box center [374, 221] width 242 height 362
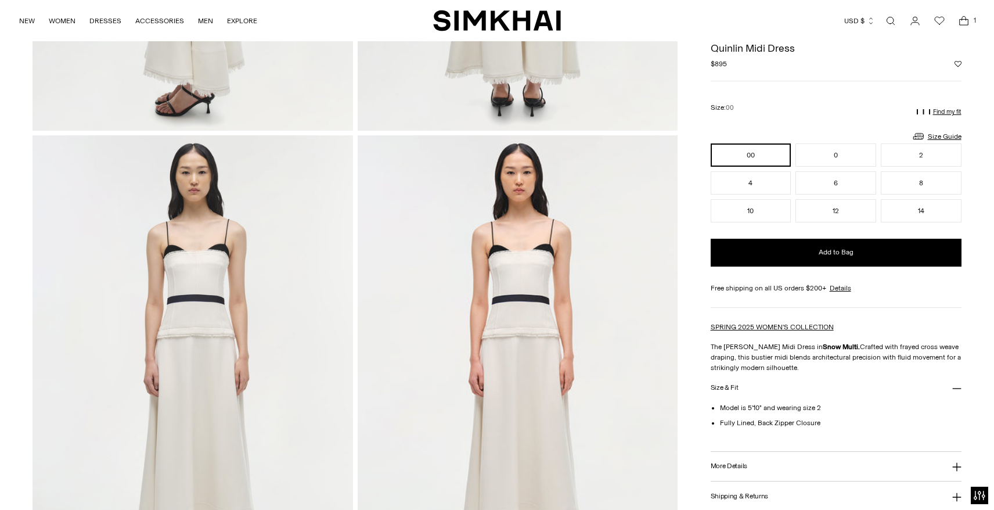
scroll to position [913, 0]
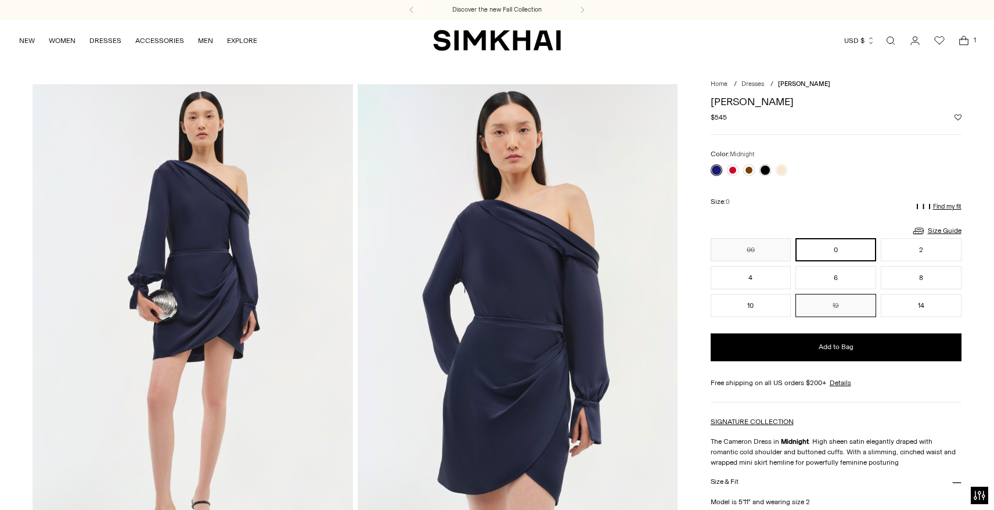
click at [851, 310] on button "12" at bounding box center [836, 305] width 81 height 23
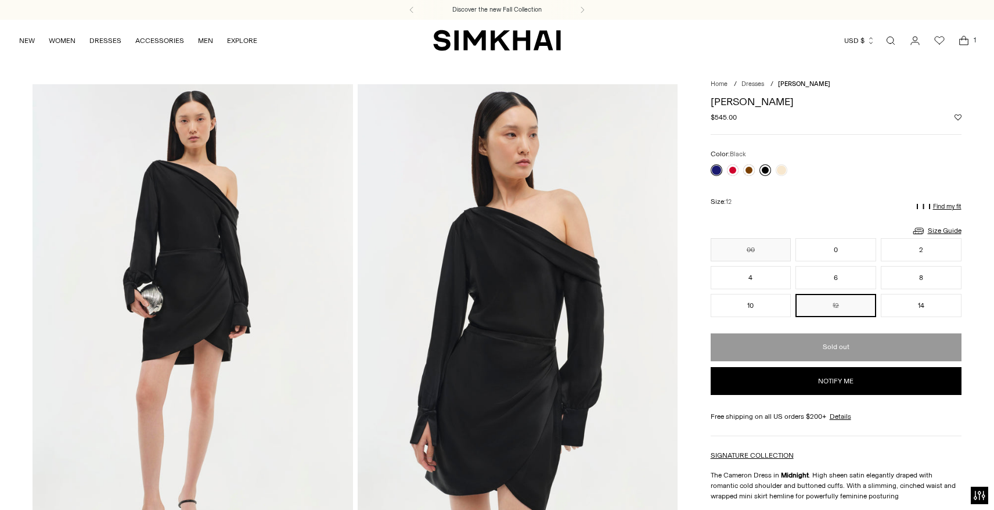
click at [760, 170] on link at bounding box center [766, 170] width 12 height 12
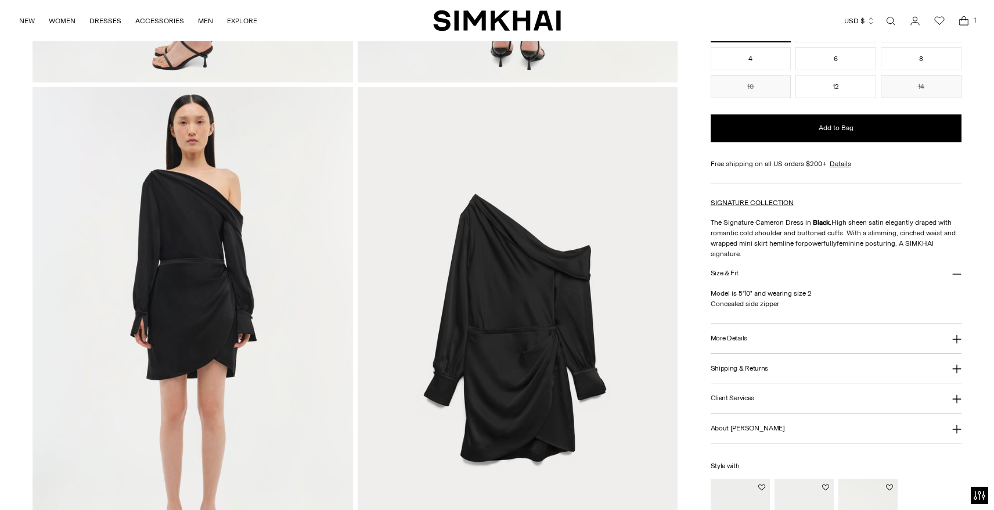
scroll to position [943, 0]
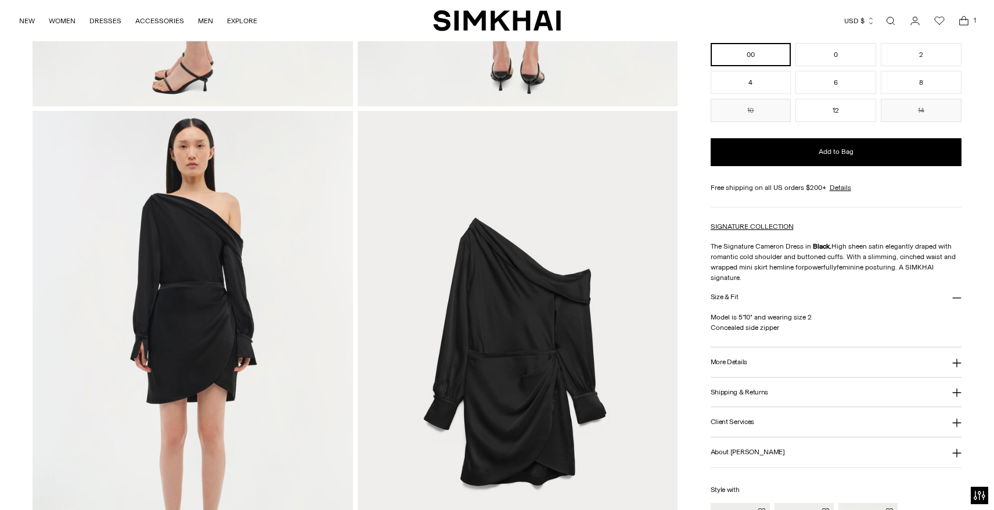
click at [195, 279] on img at bounding box center [193, 351] width 320 height 480
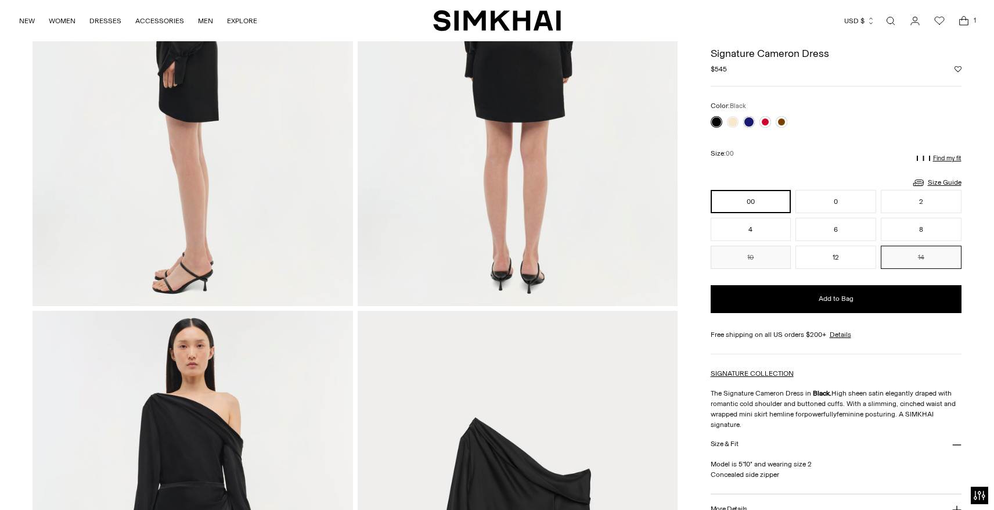
scroll to position [734, 0]
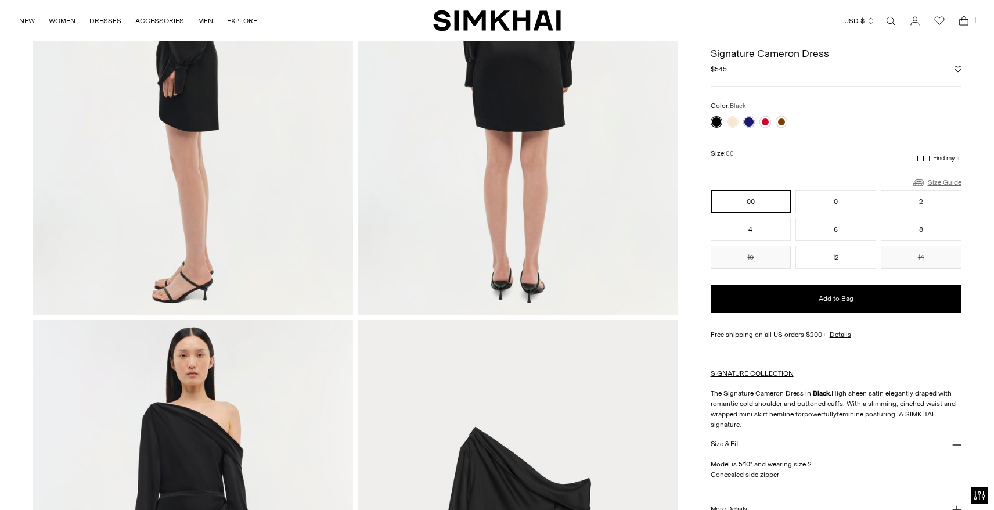
click at [943, 182] on link "Size Guide" at bounding box center [937, 182] width 50 height 15
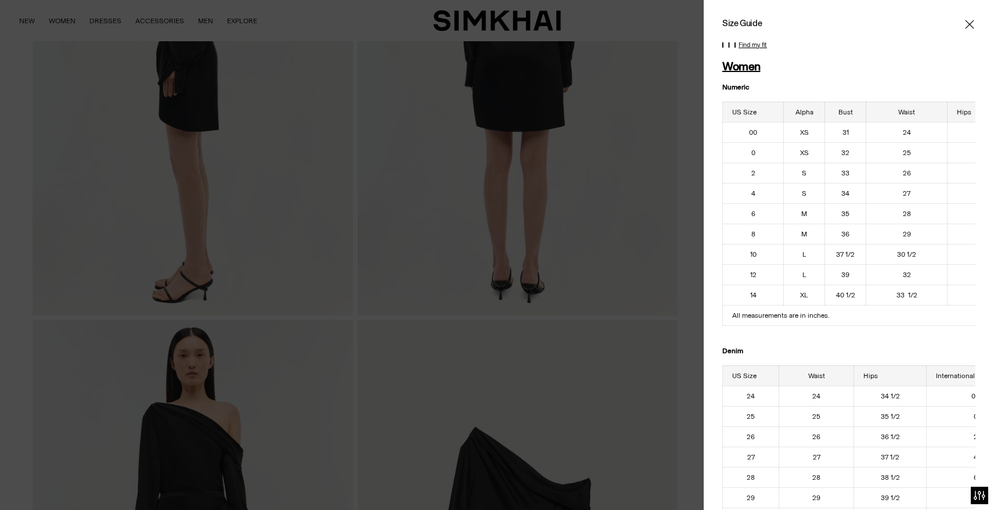
click at [968, 21] on icon "Close" at bounding box center [969, 25] width 9 height 12
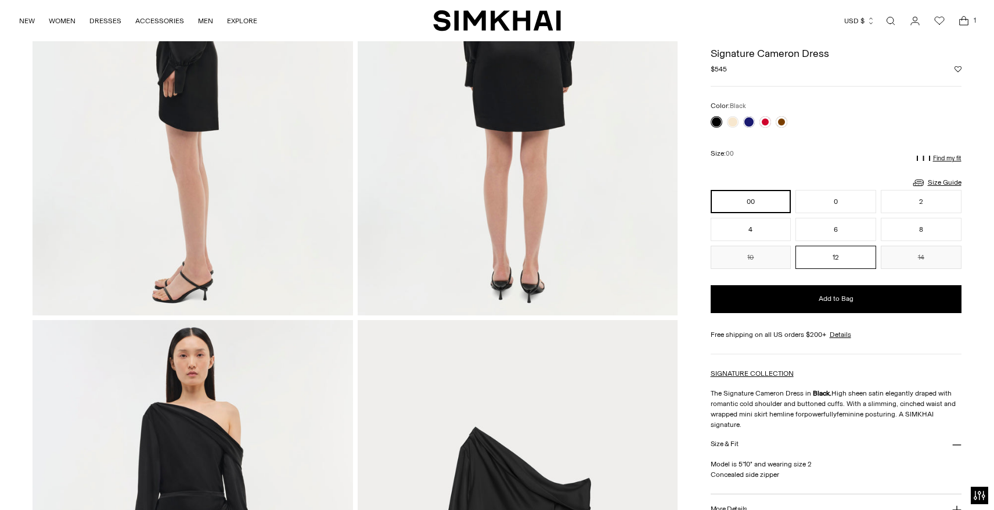
click at [843, 257] on button "12" at bounding box center [836, 257] width 81 height 23
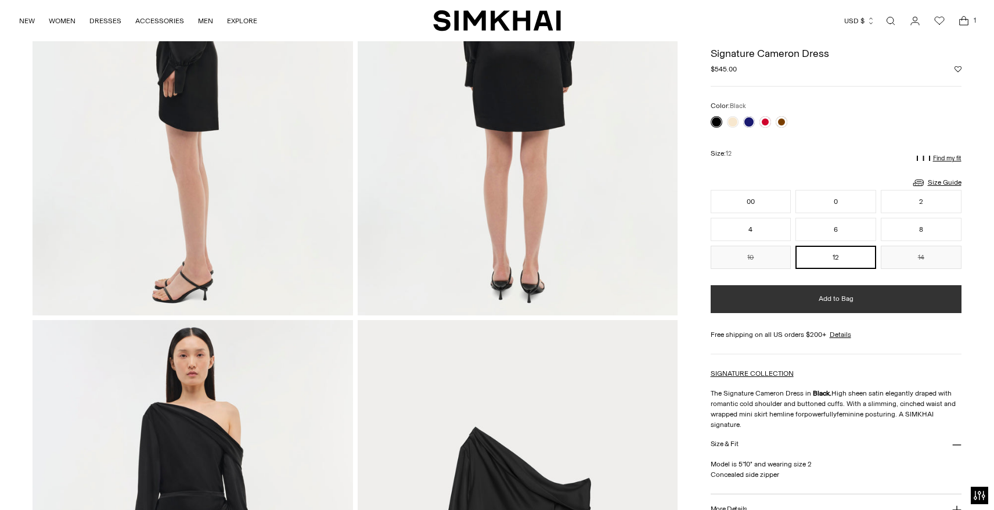
click at [846, 304] on button "Add to Bag" at bounding box center [836, 299] width 251 height 28
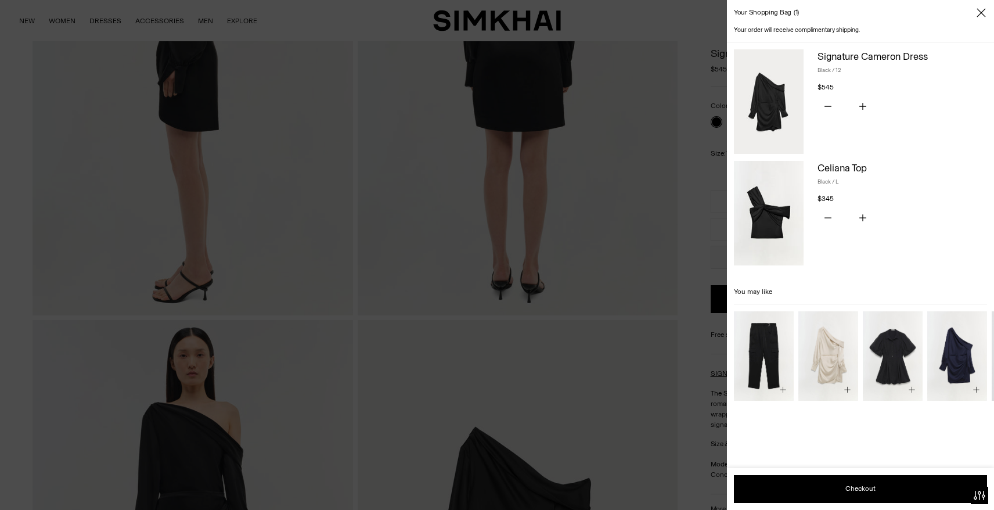
click at [667, 361] on div at bounding box center [497, 255] width 994 height 510
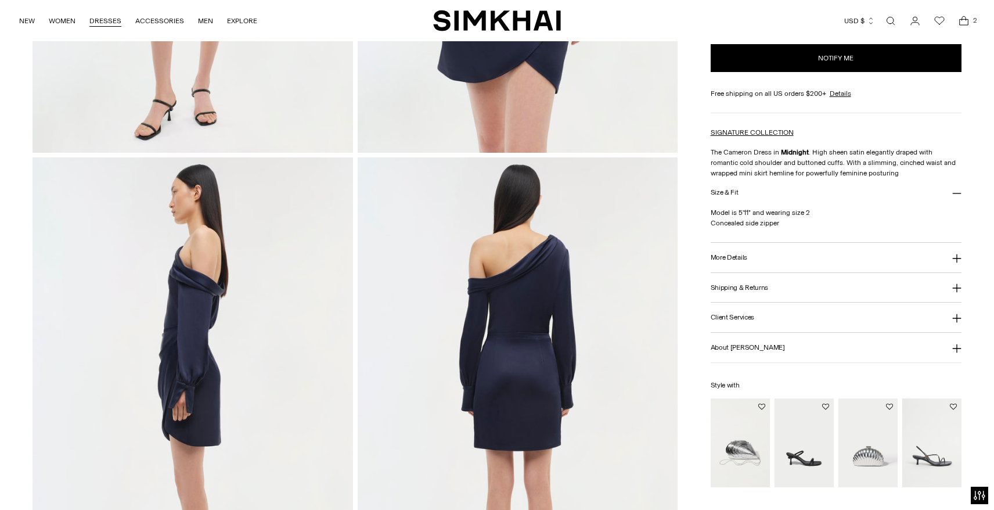
scroll to position [418, 0]
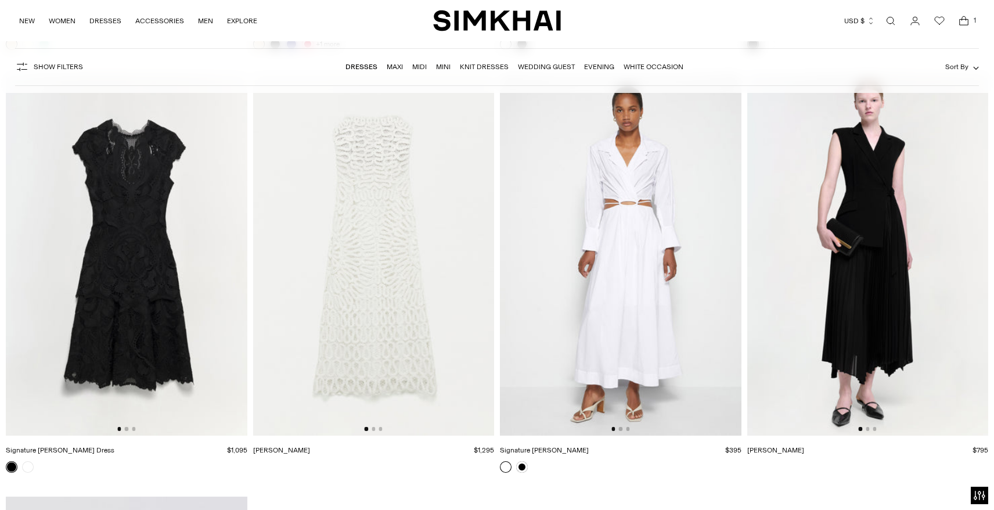
scroll to position [18269, 0]
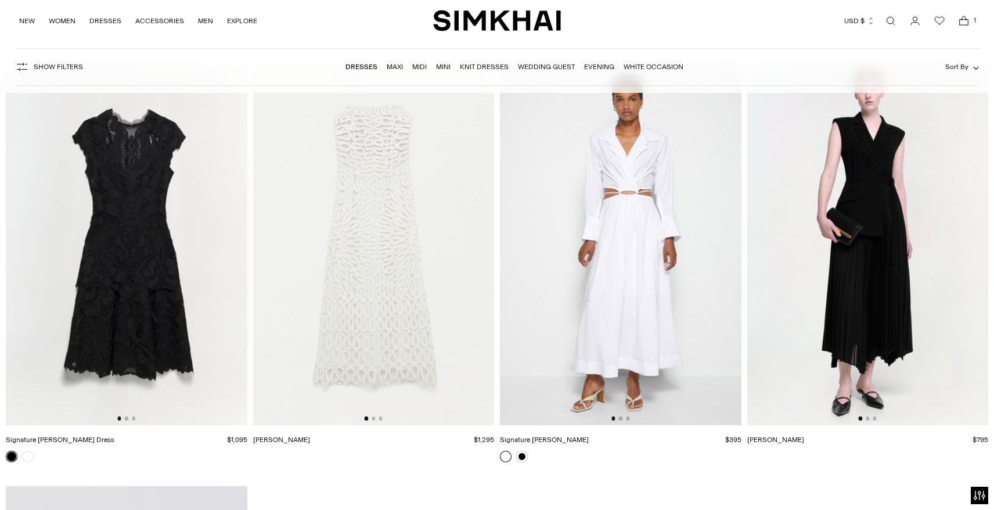
click at [629, 190] on img at bounding box center [621, 244] width 242 height 362
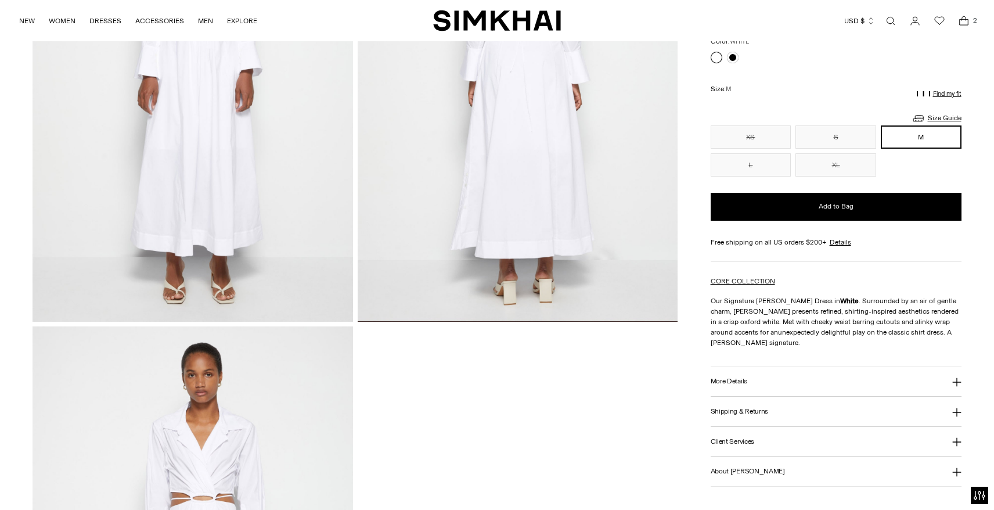
scroll to position [1263, 0]
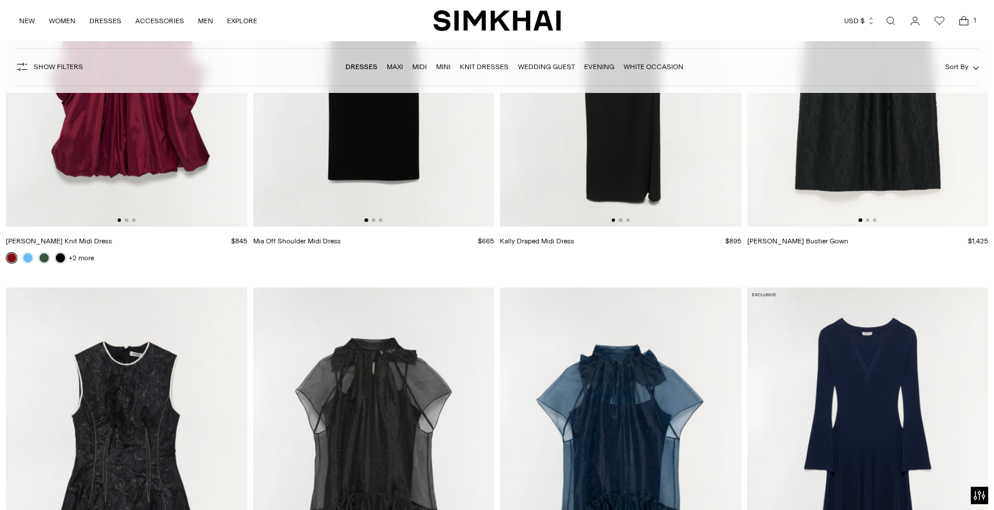
click at [964, 22] on icon "Open cart modal" at bounding box center [964, 21] width 16 height 12
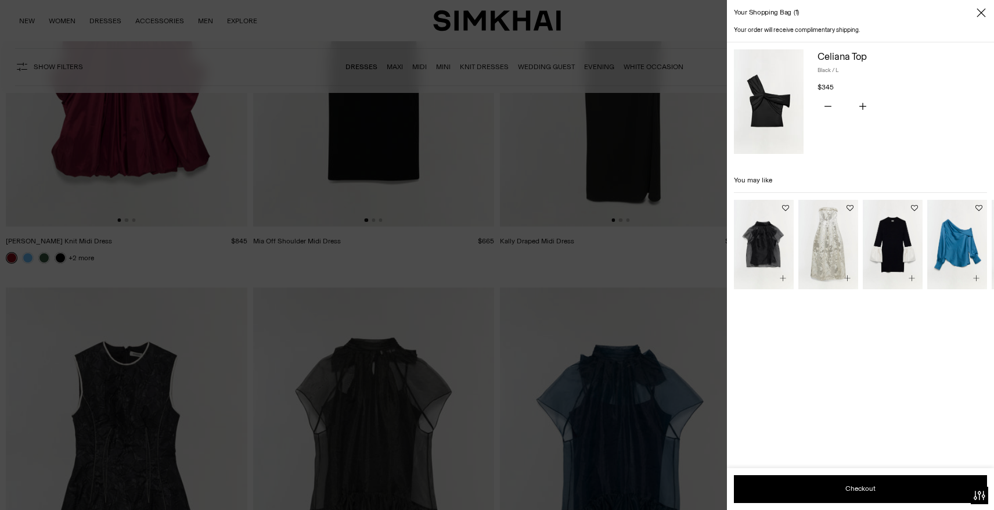
click at [524, 318] on div at bounding box center [497, 255] width 994 height 510
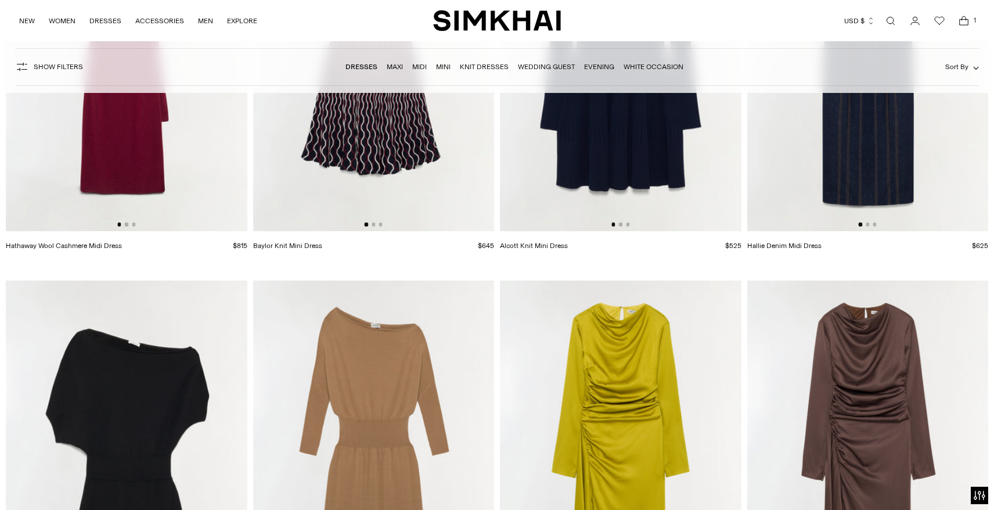
scroll to position [3260, 0]
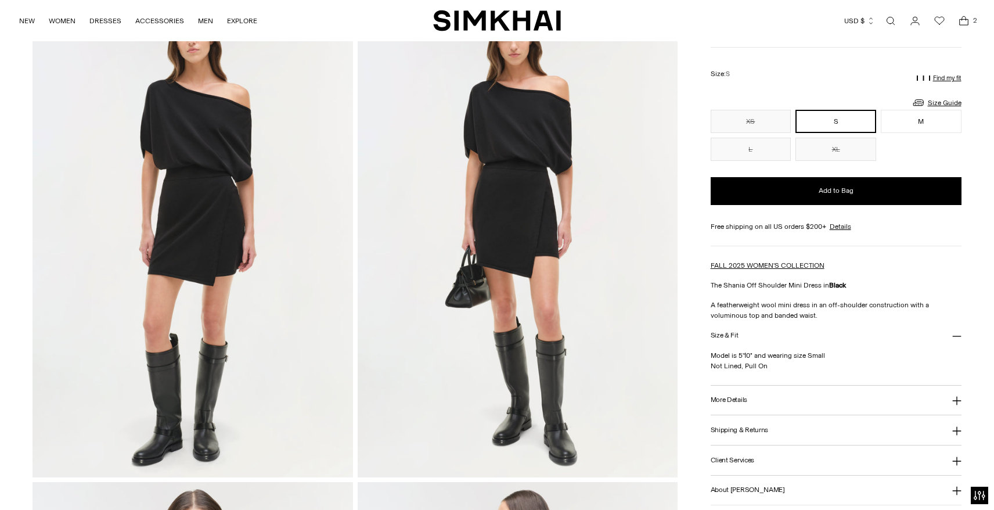
scroll to position [103, 0]
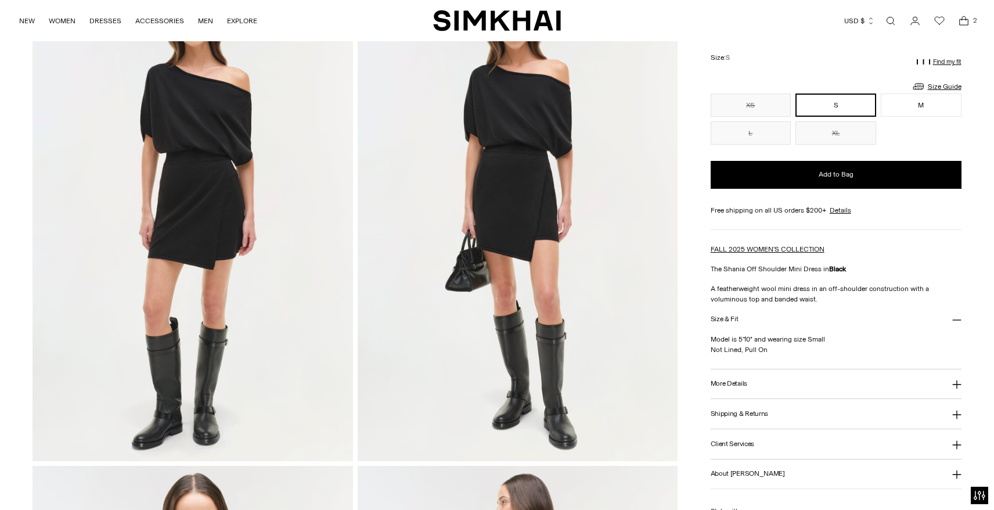
click at [790, 382] on button "More Details" at bounding box center [836, 384] width 251 height 30
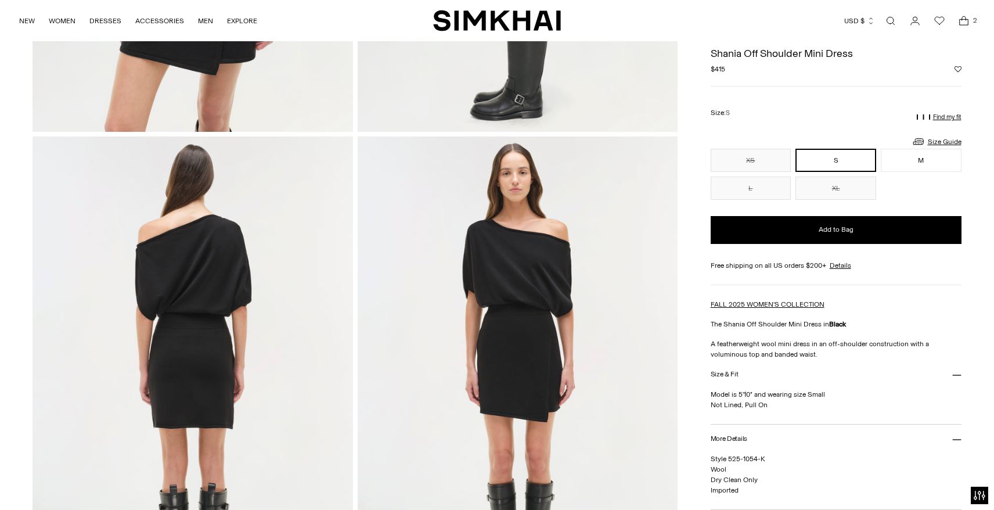
scroll to position [916, 0]
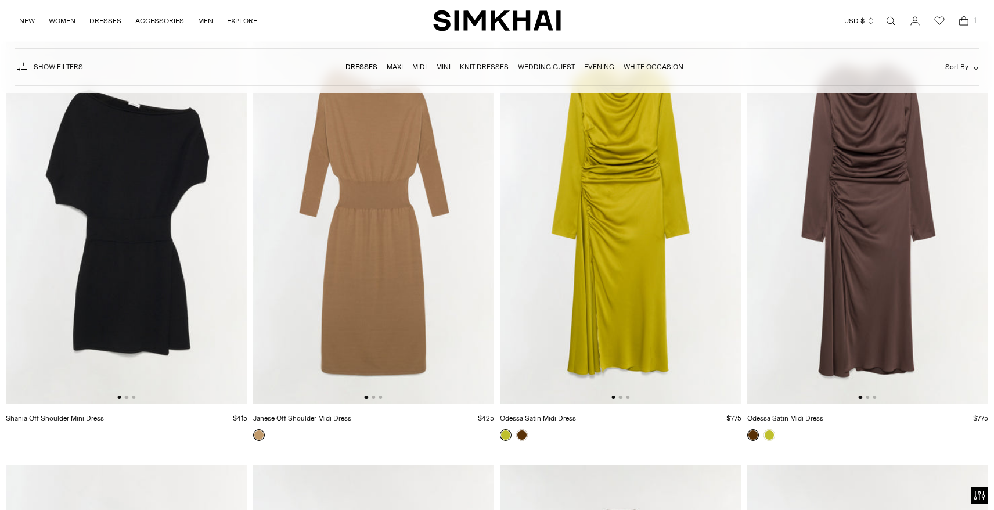
scroll to position [3502, 0]
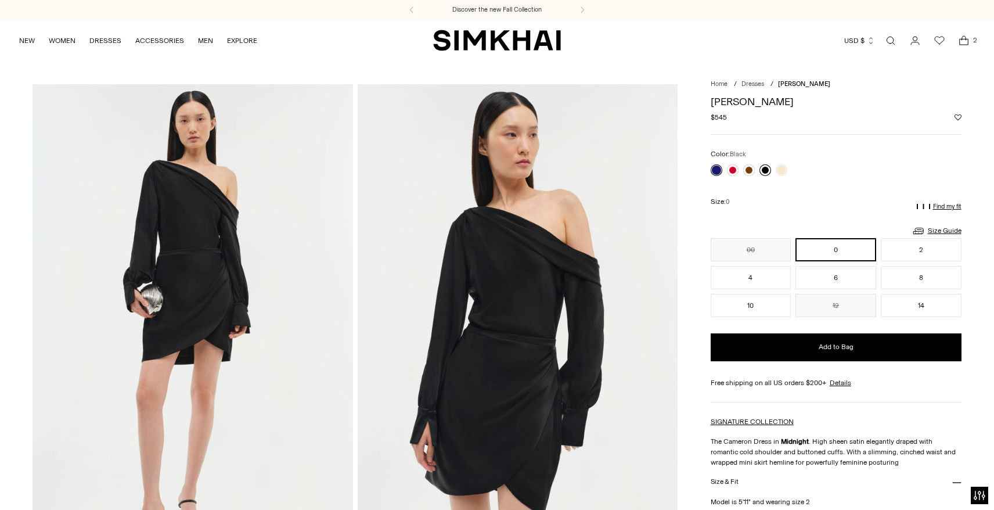
click at [764, 170] on link at bounding box center [766, 170] width 12 height 12
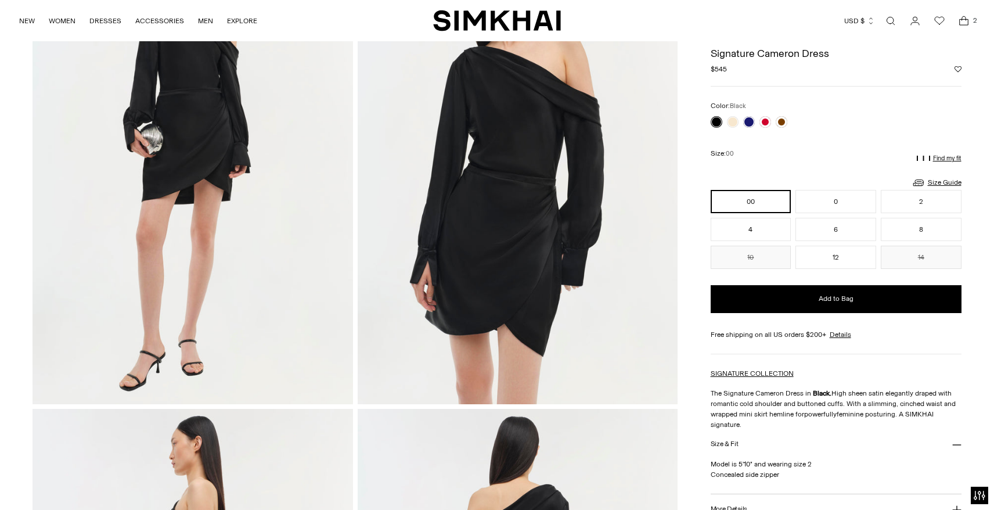
scroll to position [157, 0]
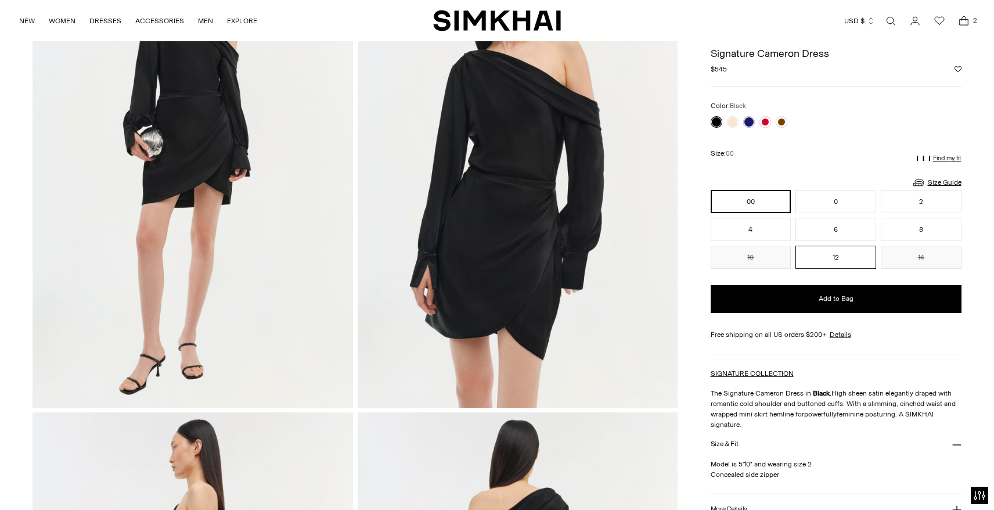
click at [825, 254] on button "12" at bounding box center [836, 257] width 81 height 23
click at [966, 22] on icon "Open cart modal" at bounding box center [964, 21] width 16 height 12
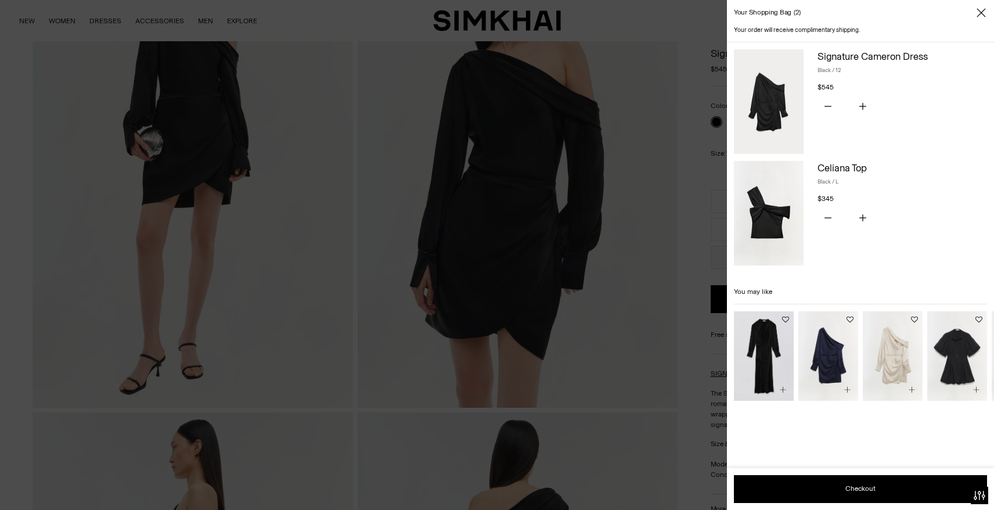
click at [941, 151] on div "Signature Cameron Dress Black / 12 $545 Unit price / per You have the maximum n…" at bounding box center [903, 101] width 170 height 105
click at [670, 172] on div at bounding box center [497, 255] width 994 height 510
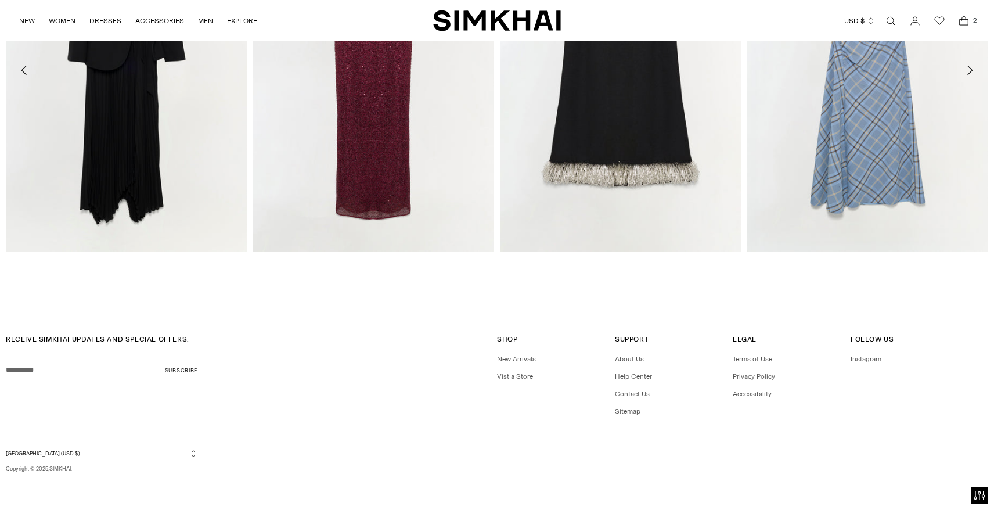
scroll to position [2152, 0]
click at [643, 376] on link "Help Center" at bounding box center [633, 377] width 37 height 8
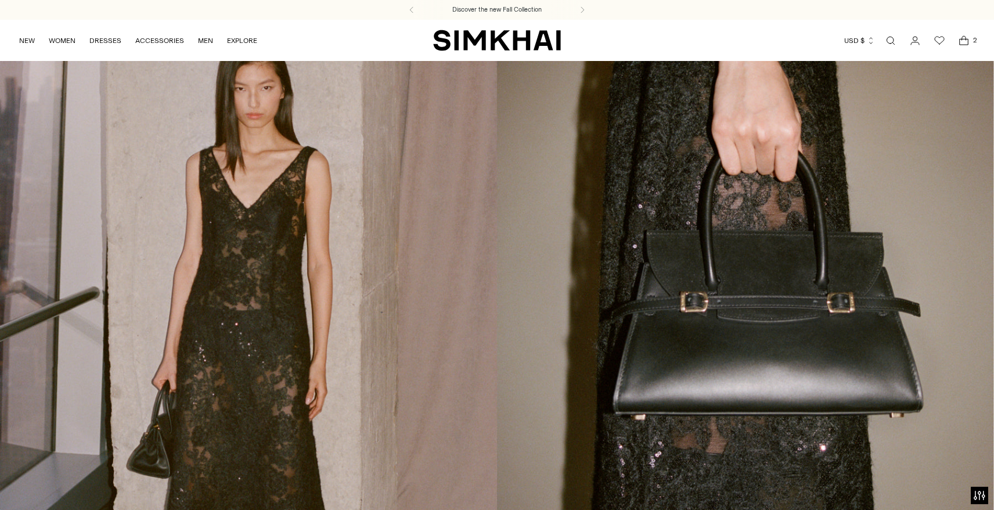
click at [964, 39] on icon "Open cart modal" at bounding box center [964, 41] width 16 height 12
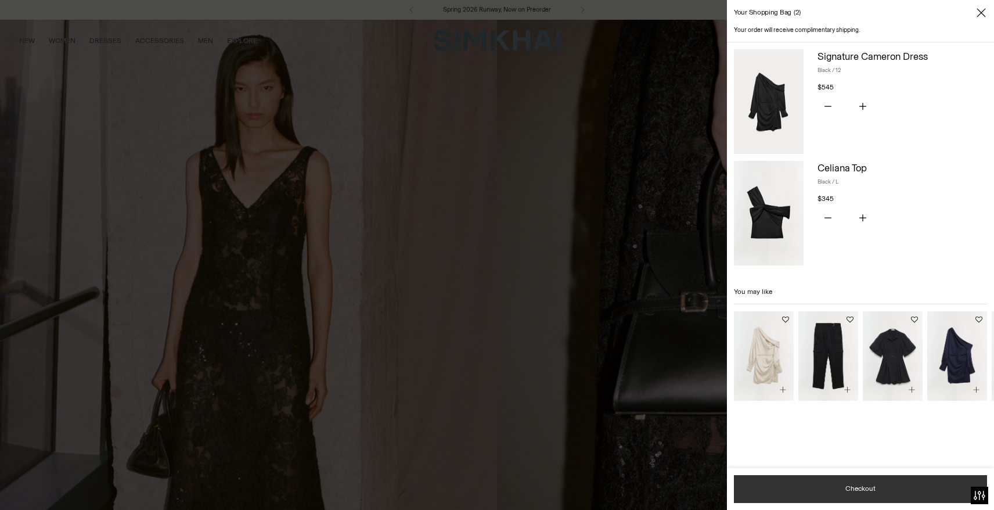
click at [910, 492] on button "Checkout" at bounding box center [860, 489] width 253 height 28
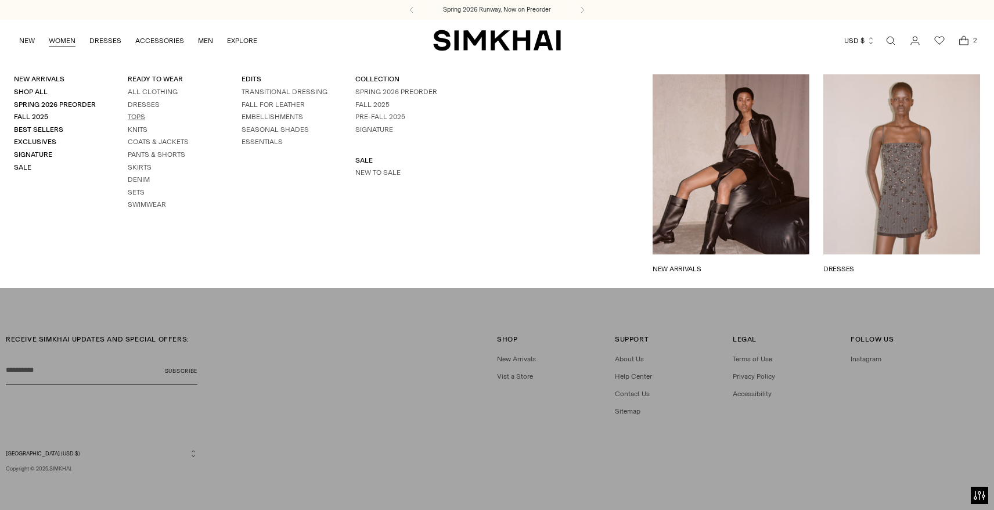
click at [135, 116] on link "Tops" at bounding box center [136, 117] width 17 height 8
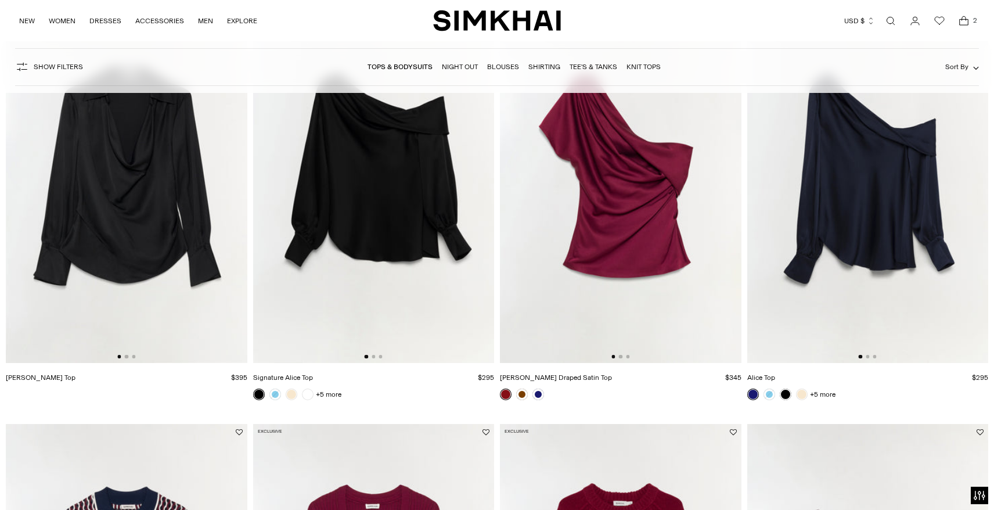
scroll to position [569, 0]
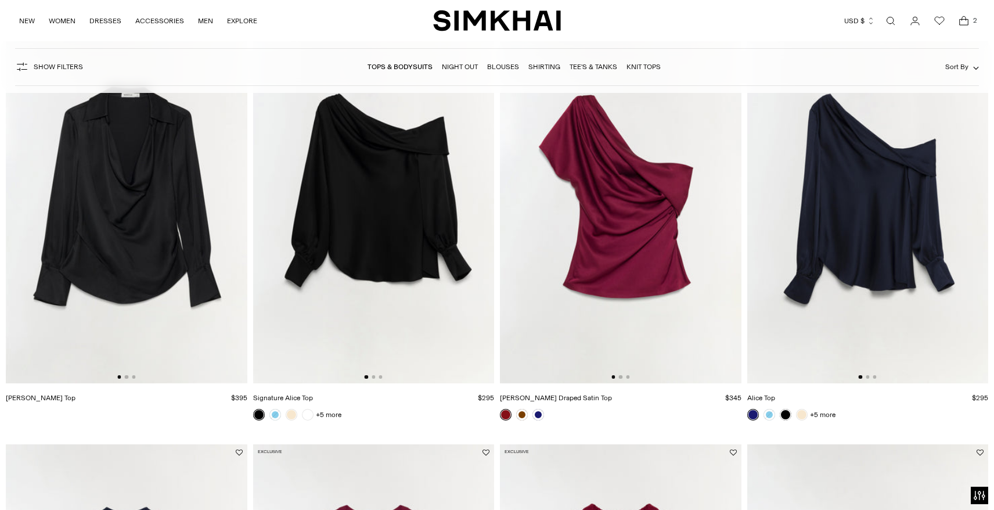
click at [362, 178] on img at bounding box center [374, 202] width 242 height 362
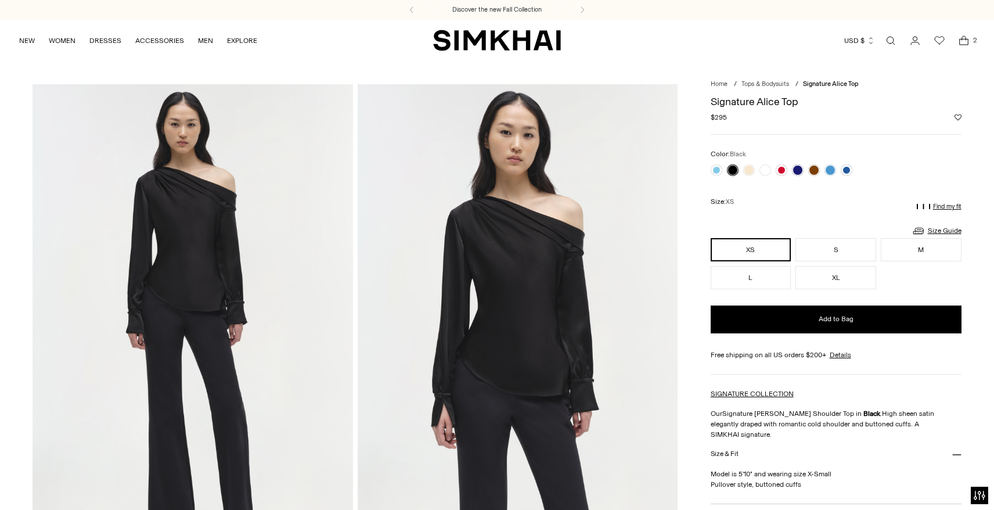
click at [729, 167] on link at bounding box center [733, 170] width 12 height 12
click at [744, 276] on button "L" at bounding box center [751, 277] width 81 height 23
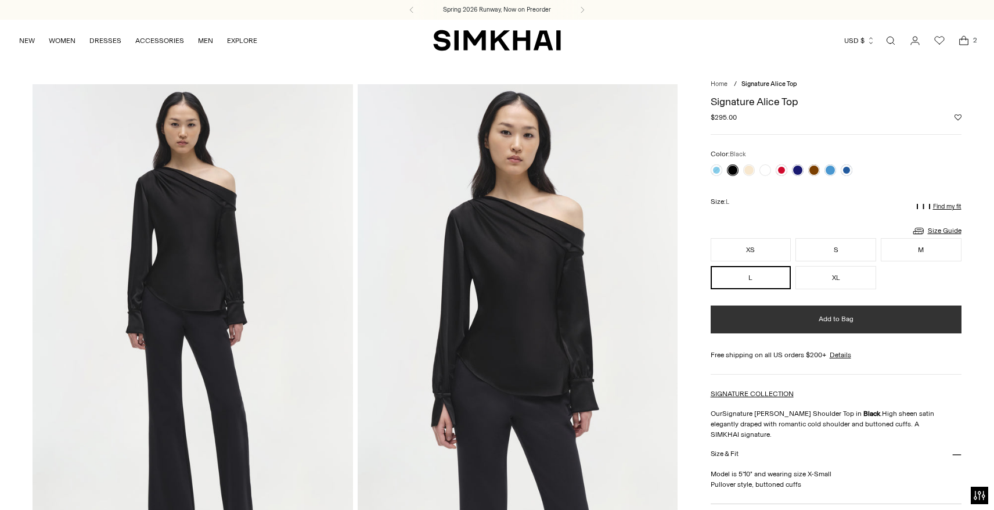
click at [834, 325] on button "Add to Bag" at bounding box center [836, 320] width 251 height 28
